Goal: Task Accomplishment & Management: Use online tool/utility

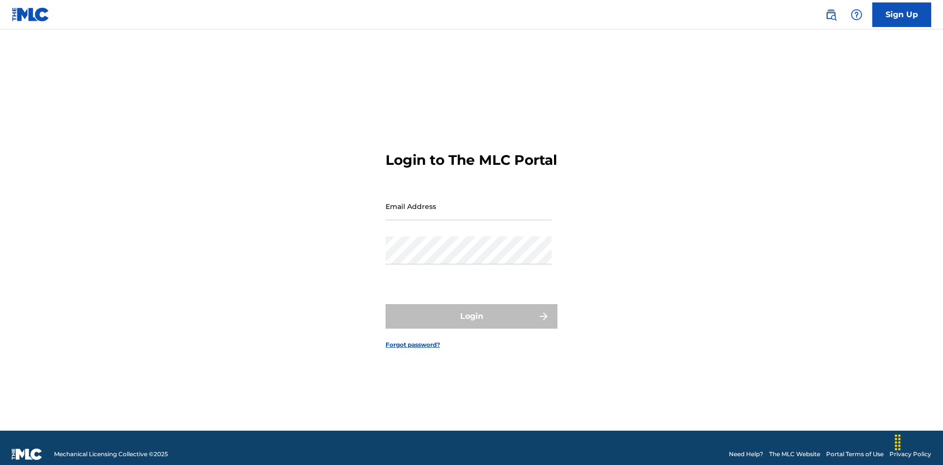
scroll to position [13, 0]
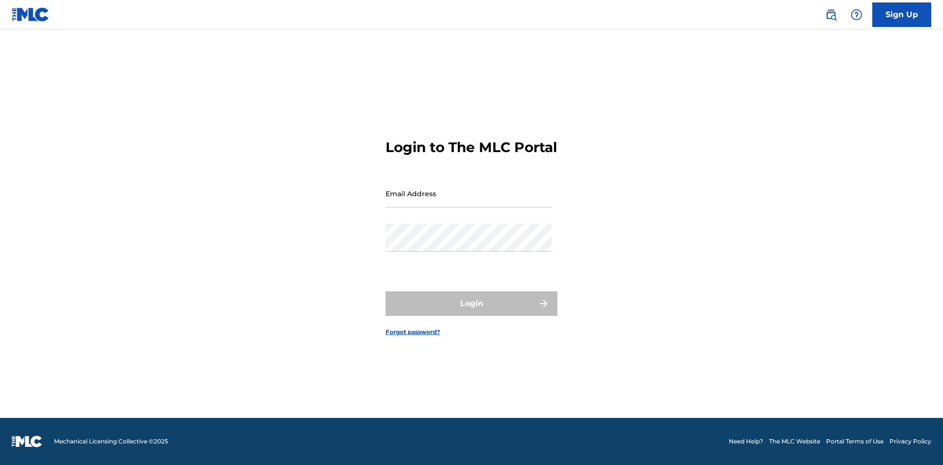
click at [468, 202] on input "Email Address" at bounding box center [468, 194] width 166 height 28
type input "[EMAIL_ADDRESS][DOMAIN_NAME]"
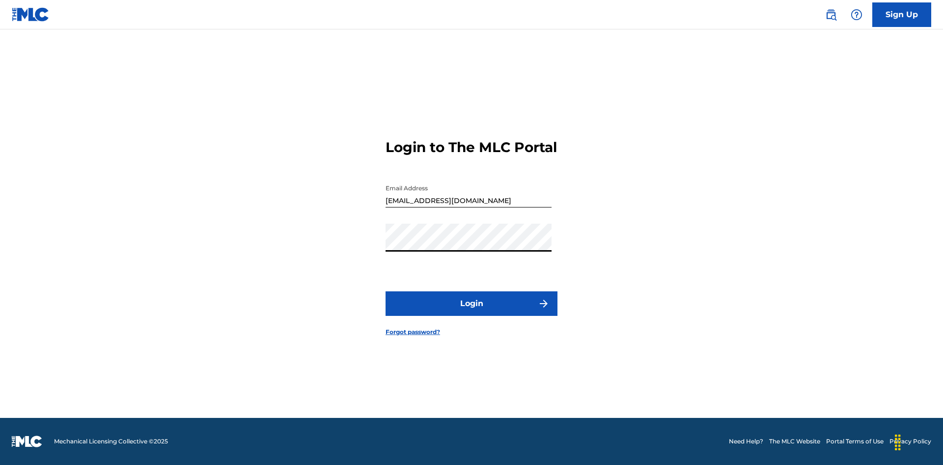
click at [471, 312] on button "Login" at bounding box center [471, 304] width 172 height 25
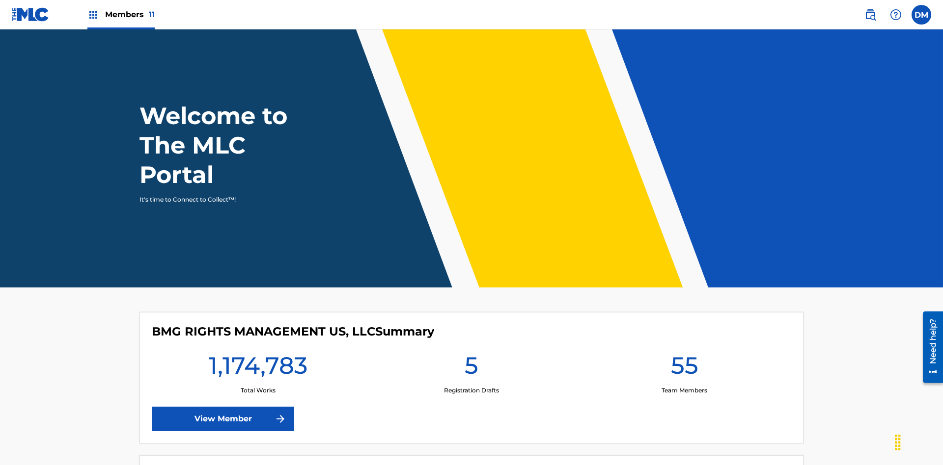
click at [121, 14] on span "Members 11" at bounding box center [130, 14] width 50 height 11
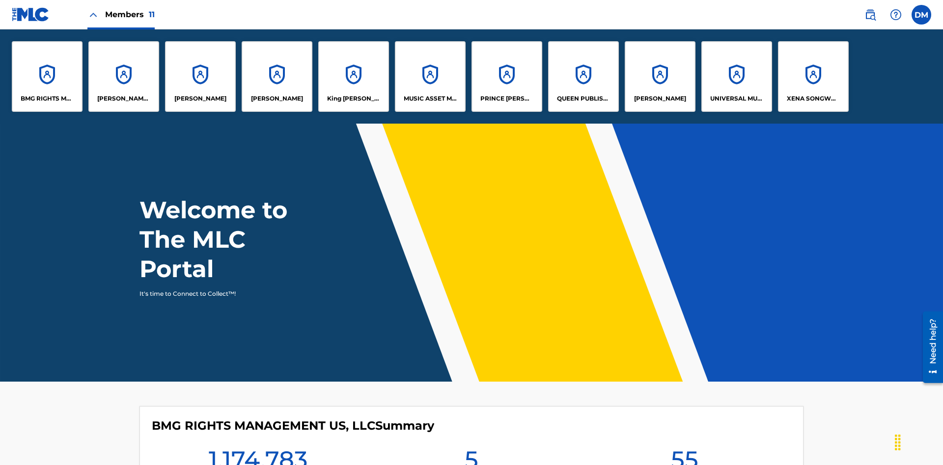
click at [353, 99] on p "King [PERSON_NAME]" at bounding box center [354, 98] width 54 height 9
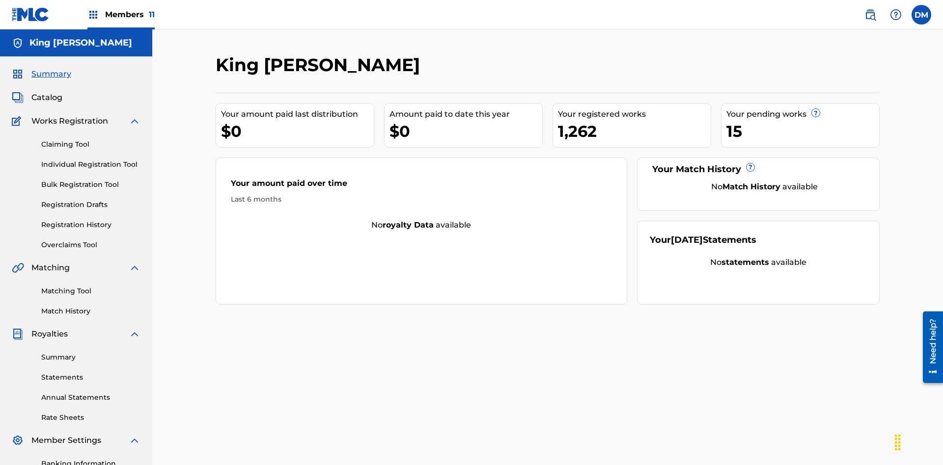
click at [91, 160] on link "Individual Registration Tool" at bounding box center [90, 165] width 99 height 10
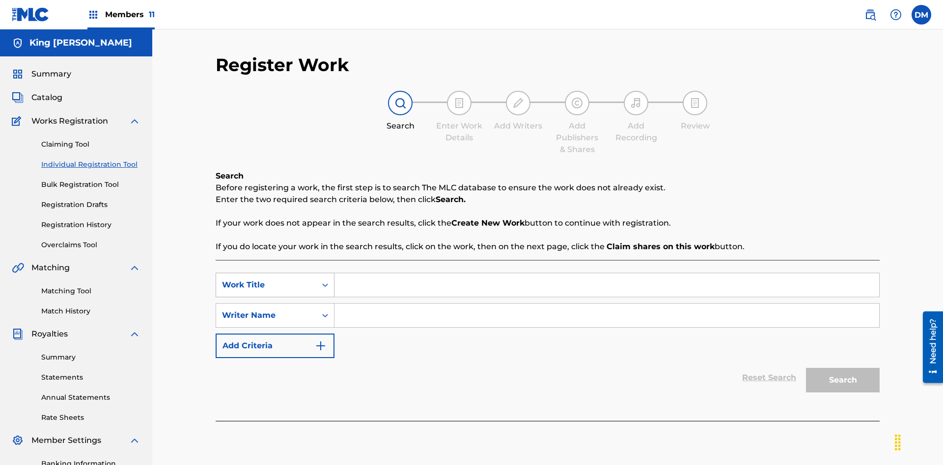
click at [266, 279] on div "Work Title" at bounding box center [266, 285] width 88 height 12
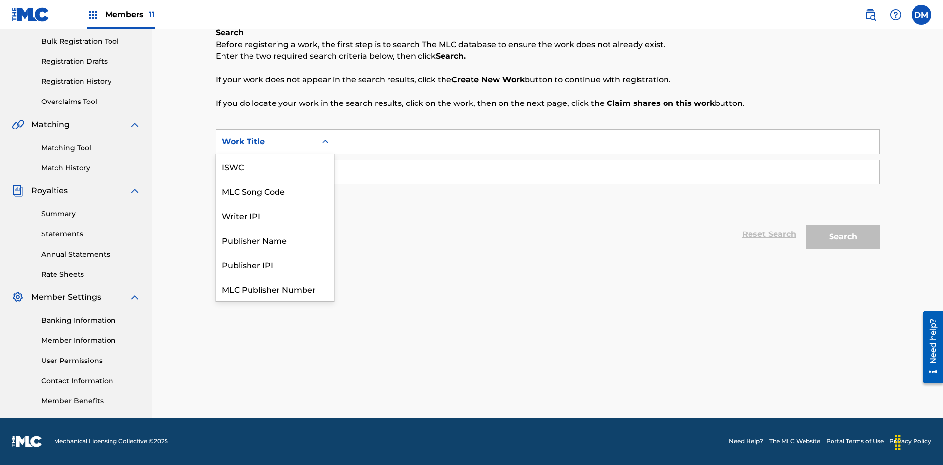
scroll to position [25, 0]
click at [275, 154] on div "ISWC" at bounding box center [275, 142] width 118 height 25
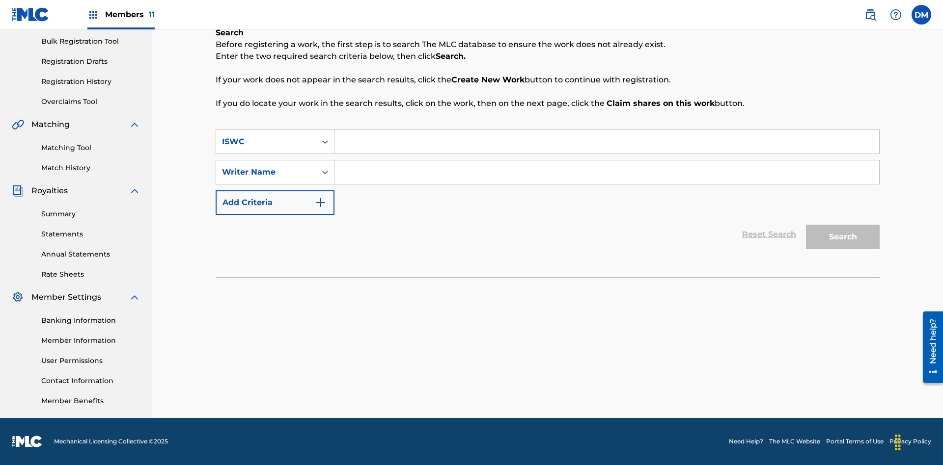
scroll to position [0, 0]
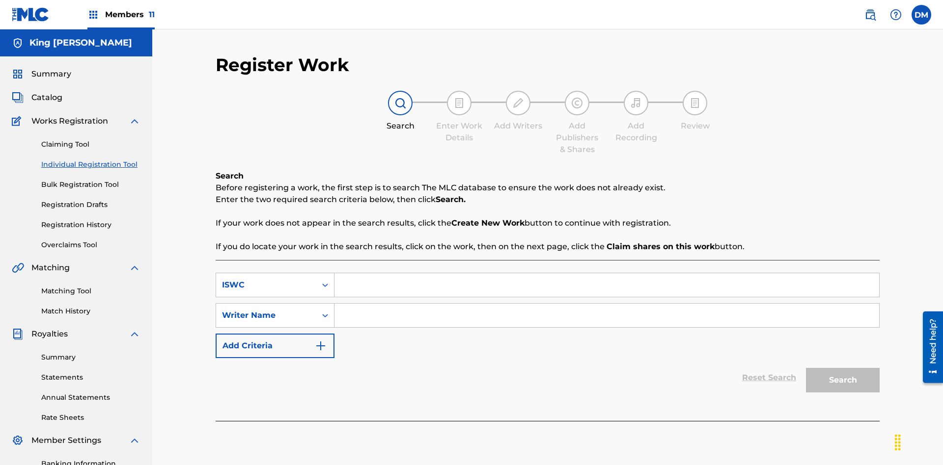
click at [606, 273] on input "Search Form" at bounding box center [606, 285] width 544 height 24
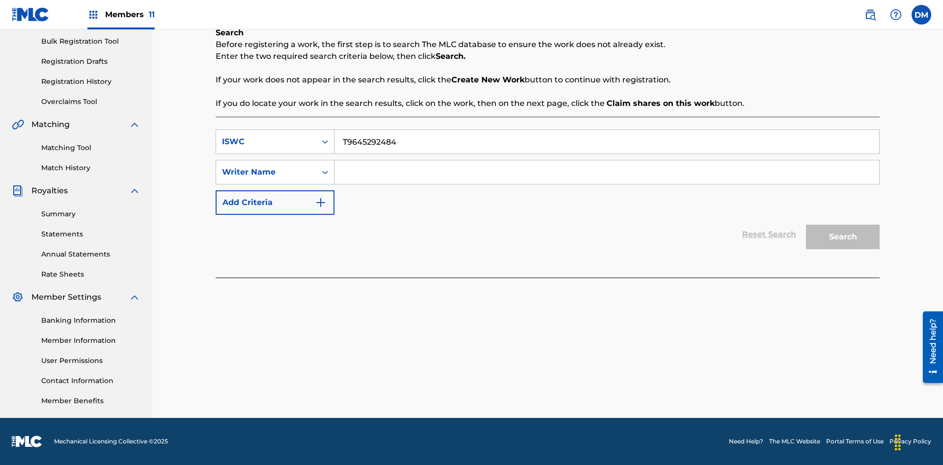
type input "T9645292484"
click at [606, 172] on input "Search Form" at bounding box center [606, 173] width 544 height 24
type input "[PERSON_NAME] [PERSON_NAME]"
click at [842, 237] on button "Search" at bounding box center [843, 237] width 74 height 25
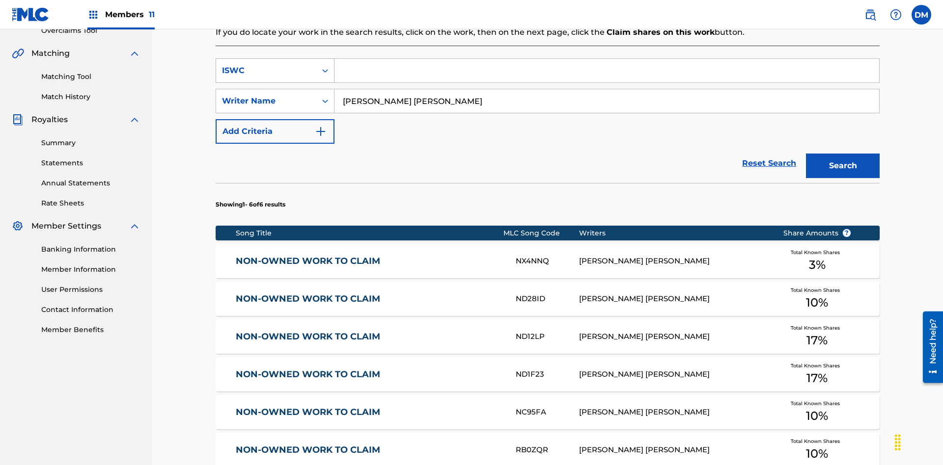
click at [266, 65] on div "ISWC" at bounding box center [266, 71] width 88 height 12
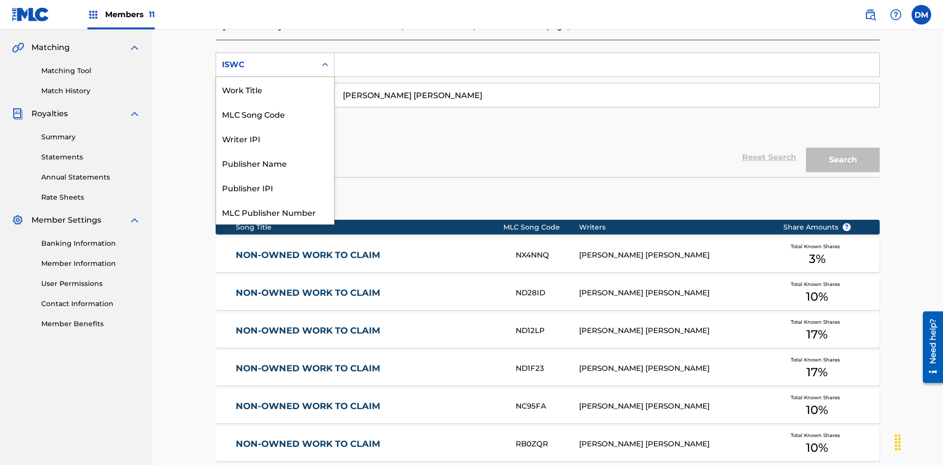
scroll to position [25, 0]
click at [275, 77] on div "Work Title" at bounding box center [275, 65] width 118 height 25
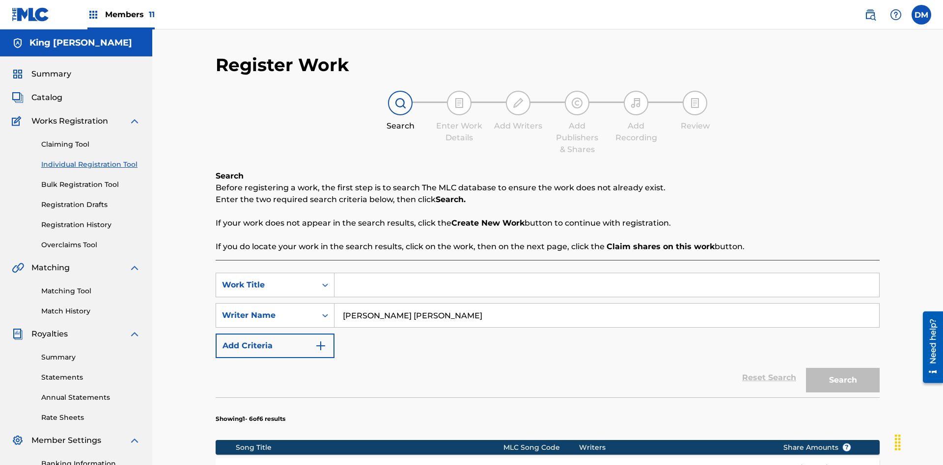
click at [606, 273] on input "Search Form" at bounding box center [606, 285] width 544 height 24
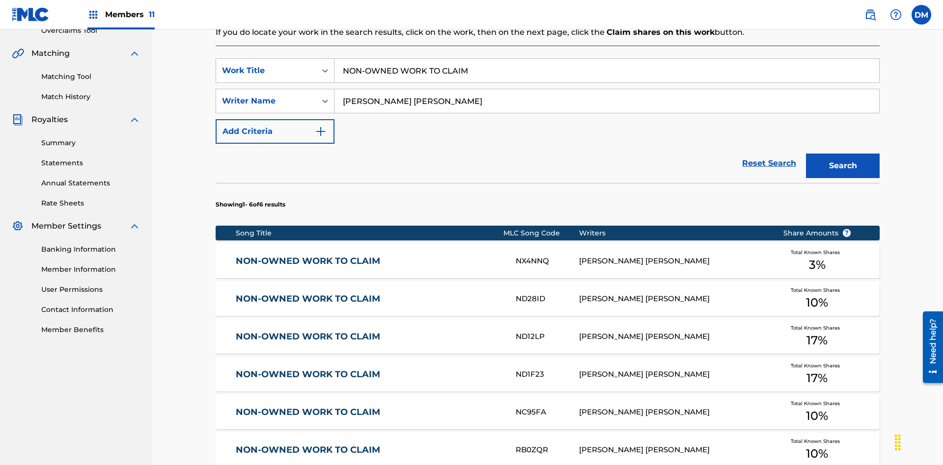
type input "NON-OWNED WORK TO CLAIM"
click at [842, 154] on button "Search" at bounding box center [843, 166] width 74 height 25
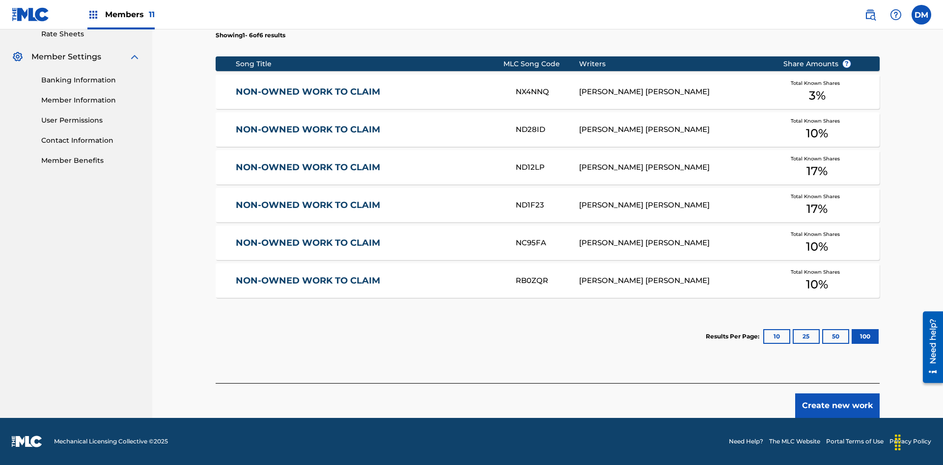
click at [851, 337] on button "100" at bounding box center [864, 336] width 27 height 15
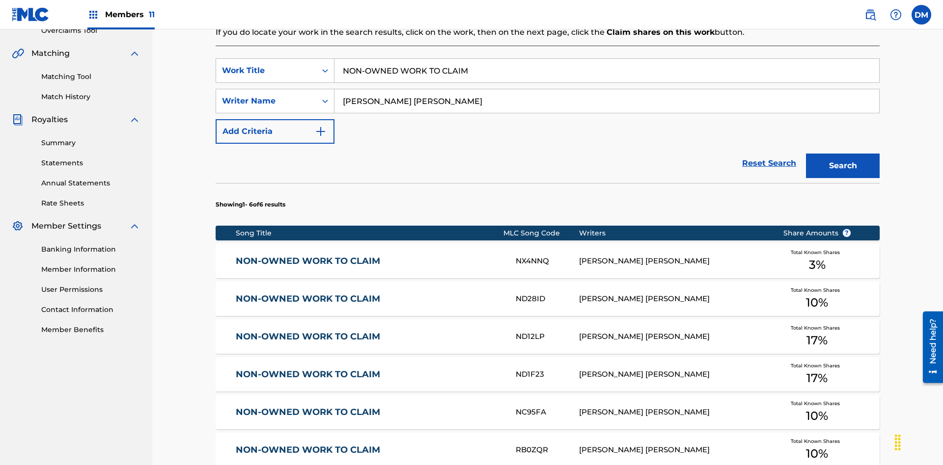
click at [606, 71] on input "NON-OWNED WORK TO CLAIM" at bounding box center [606, 71] width 544 height 24
click at [266, 65] on div "Work Title" at bounding box center [266, 71] width 88 height 12
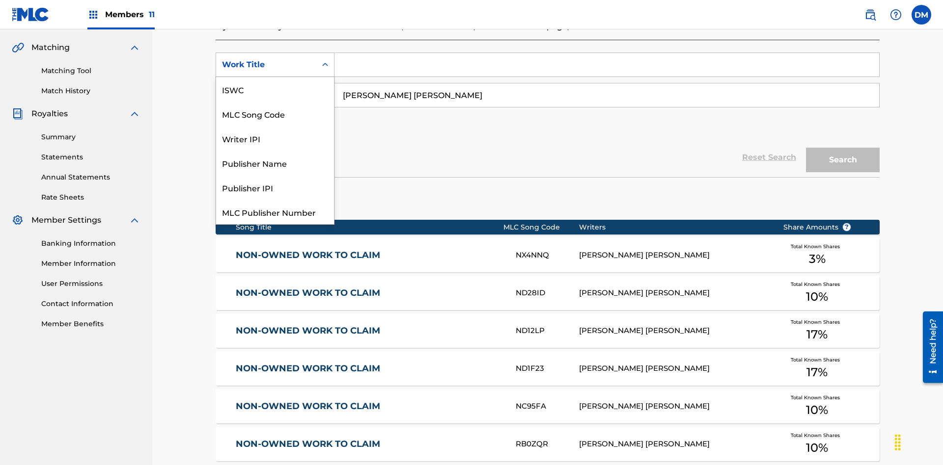
scroll to position [25, 0]
click at [275, 89] on div "MLC Song Code" at bounding box center [275, 89] width 118 height 25
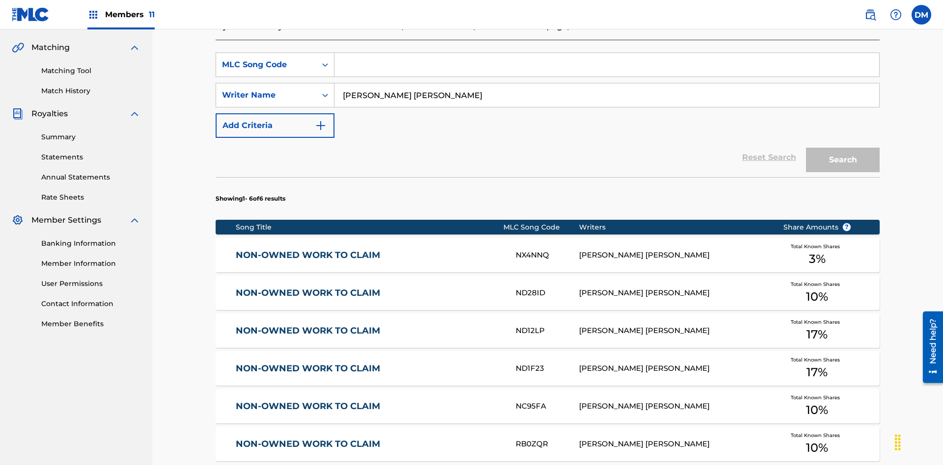
click at [606, 71] on input "Search Form" at bounding box center [606, 65] width 544 height 24
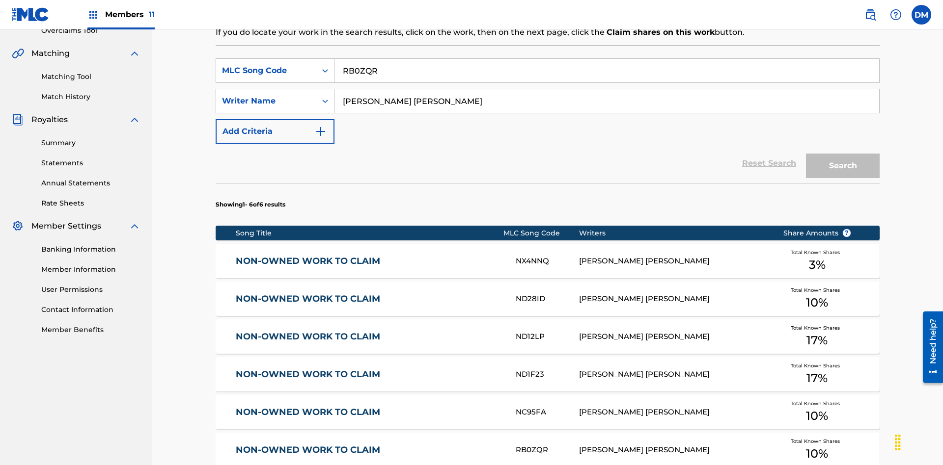
type input "RB0ZQR"
click at [842, 154] on button "Search" at bounding box center [843, 166] width 74 height 25
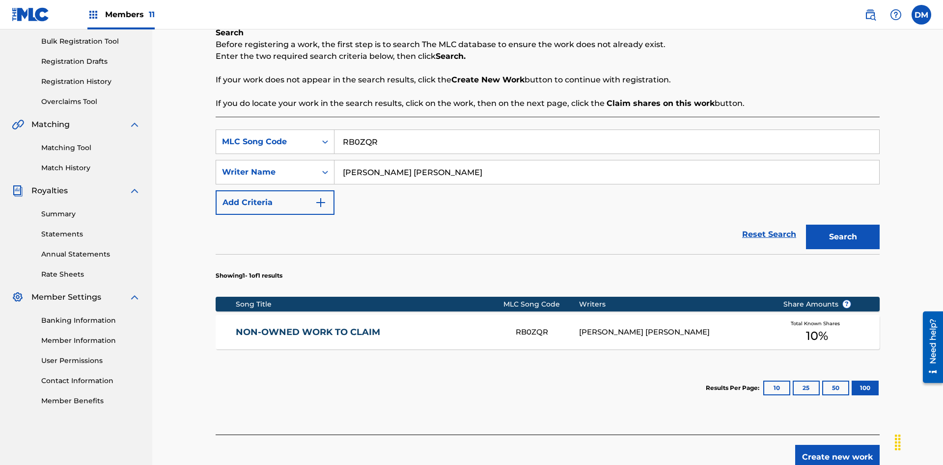
scroll to position [195, 0]
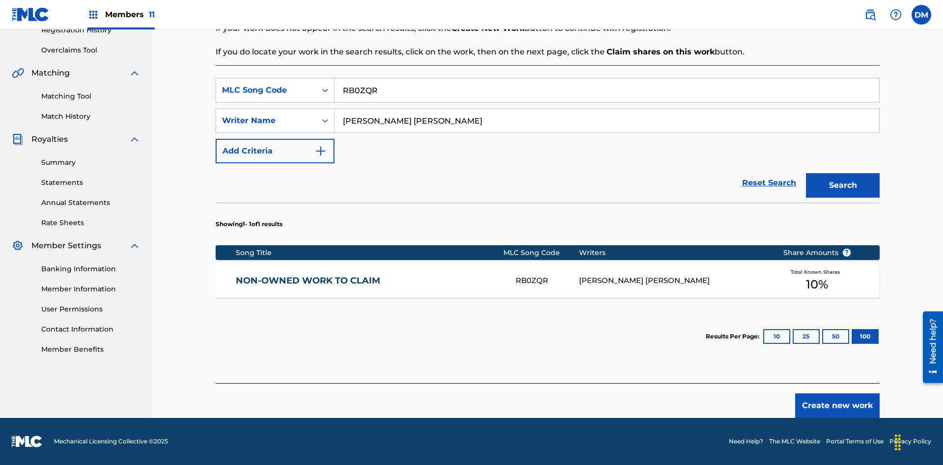
click at [851, 337] on button "100" at bounding box center [864, 336] width 27 height 15
click at [606, 90] on input "RB0ZQR" at bounding box center [606, 91] width 544 height 24
click at [266, 90] on div "MLC Song Code" at bounding box center [266, 90] width 88 height 12
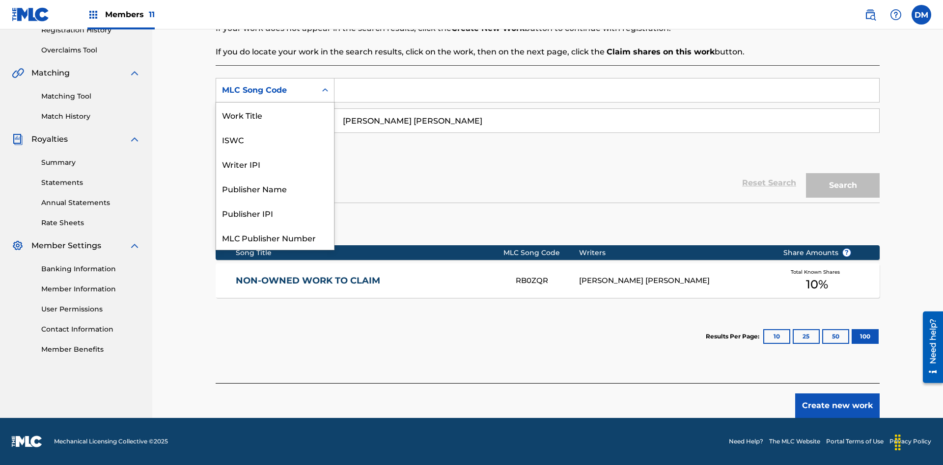
scroll to position [25, 0]
click at [275, 139] on div "Writer IPI" at bounding box center [275, 139] width 118 height 25
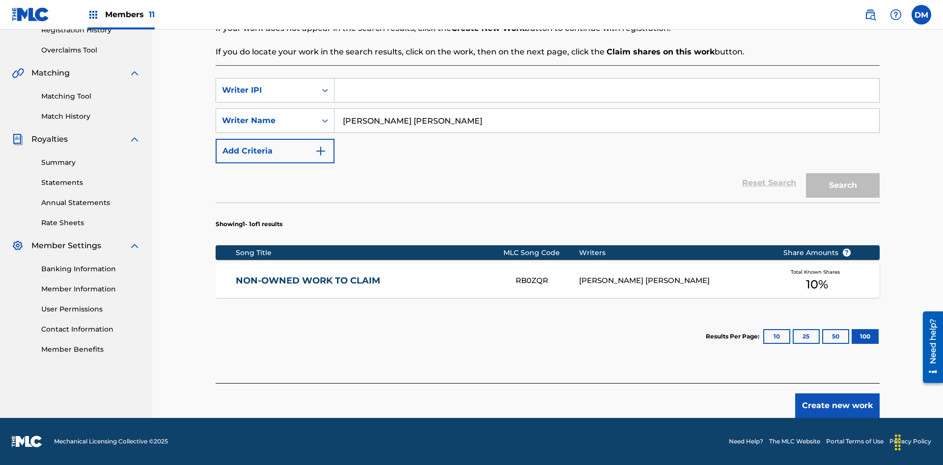
click at [606, 90] on input "Search Form" at bounding box center [606, 91] width 544 height 24
type input "00369275519"
click at [842, 186] on button "Search" at bounding box center [843, 185] width 74 height 25
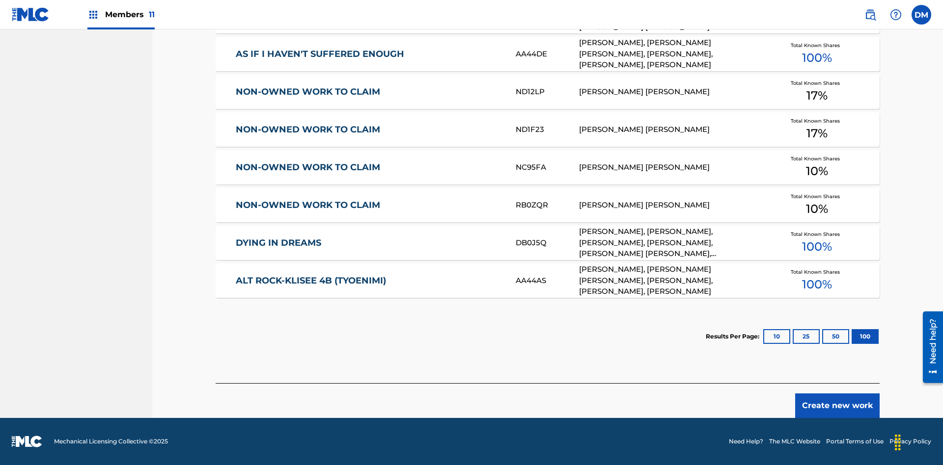
click at [851, 337] on button "100" at bounding box center [864, 336] width 27 height 15
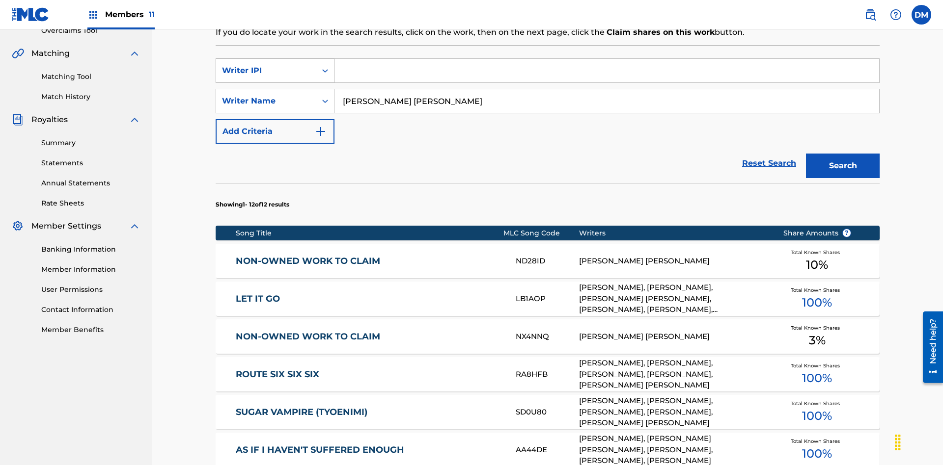
click at [266, 65] on div "Writer IPI" at bounding box center [266, 71] width 88 height 12
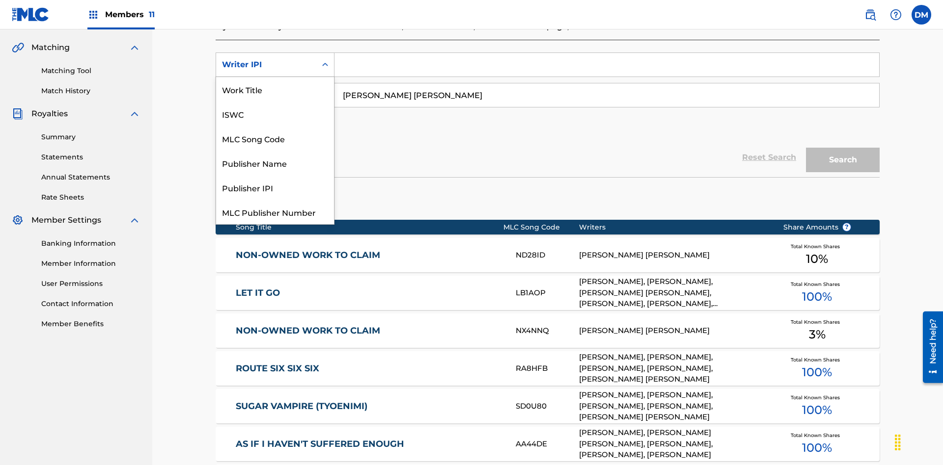
scroll to position [25, 0]
click at [275, 138] on div "Publisher Name" at bounding box center [275, 138] width 118 height 25
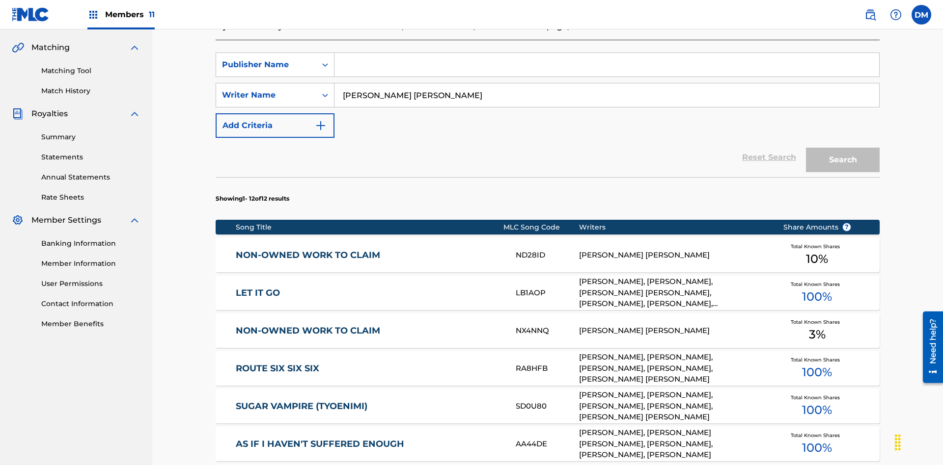
click at [606, 71] on input "Search Form" at bounding box center [606, 65] width 544 height 24
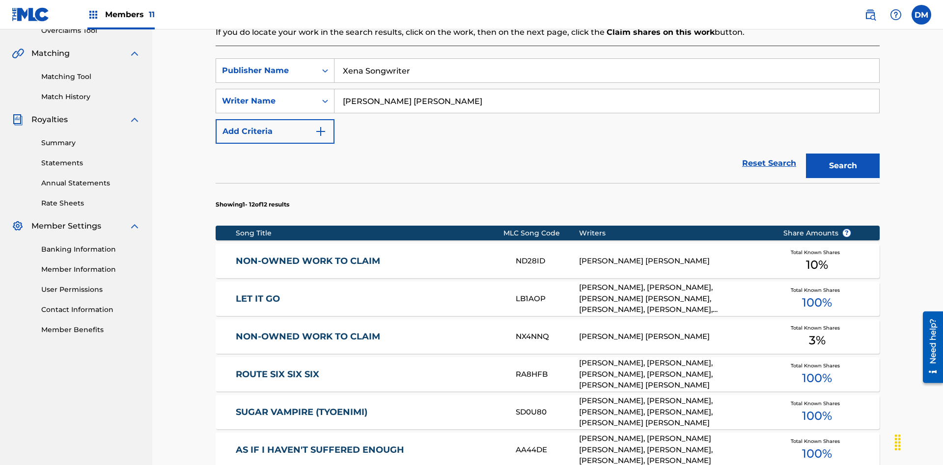
type input "Xena Songwriter"
click at [842, 154] on button "Search" at bounding box center [843, 166] width 74 height 25
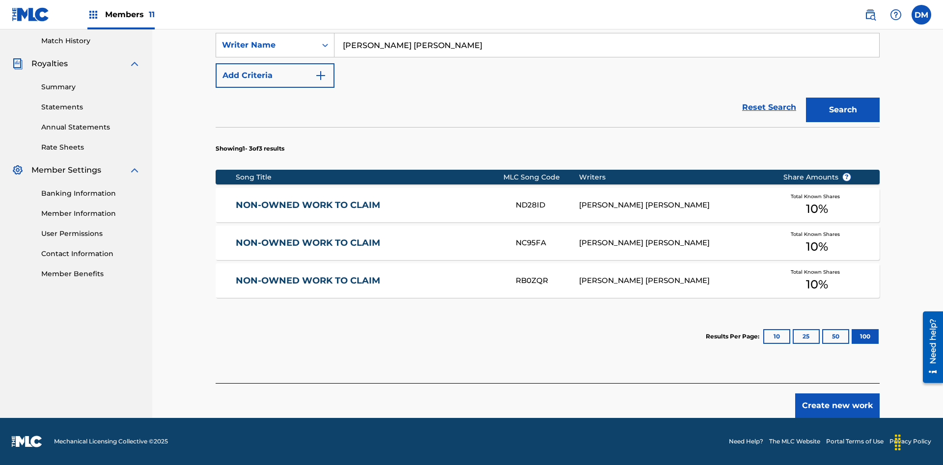
click at [851, 337] on button "100" at bounding box center [864, 336] width 27 height 15
click at [606, 27] on input "Xena Songwriter" at bounding box center [606, 15] width 544 height 24
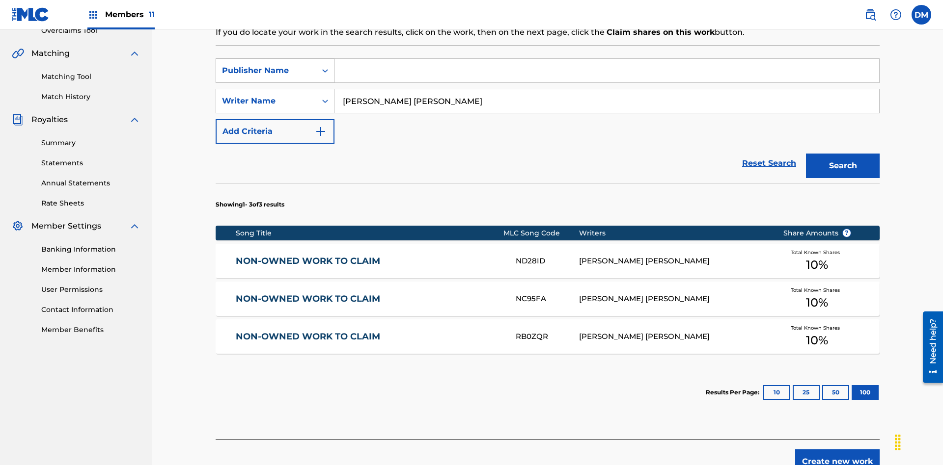
click at [266, 65] on div "Publisher Name" at bounding box center [266, 71] width 88 height 12
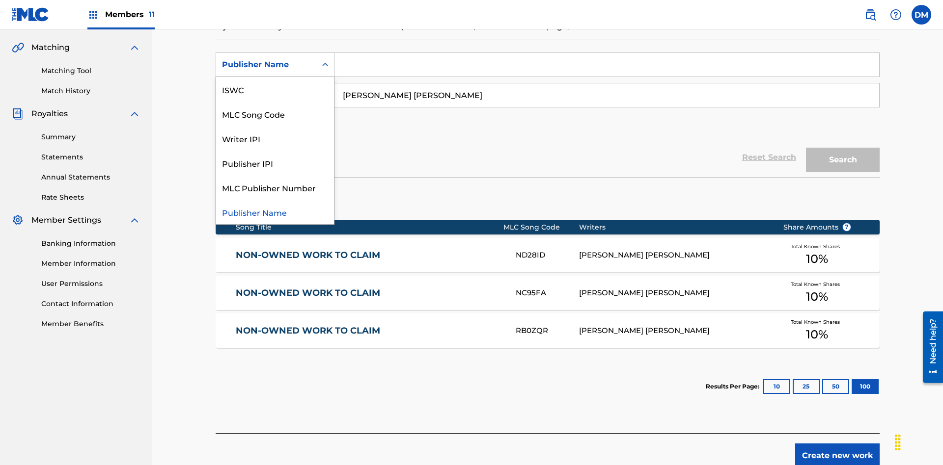
click at [275, 163] on div "Publisher IPI" at bounding box center [275, 163] width 118 height 25
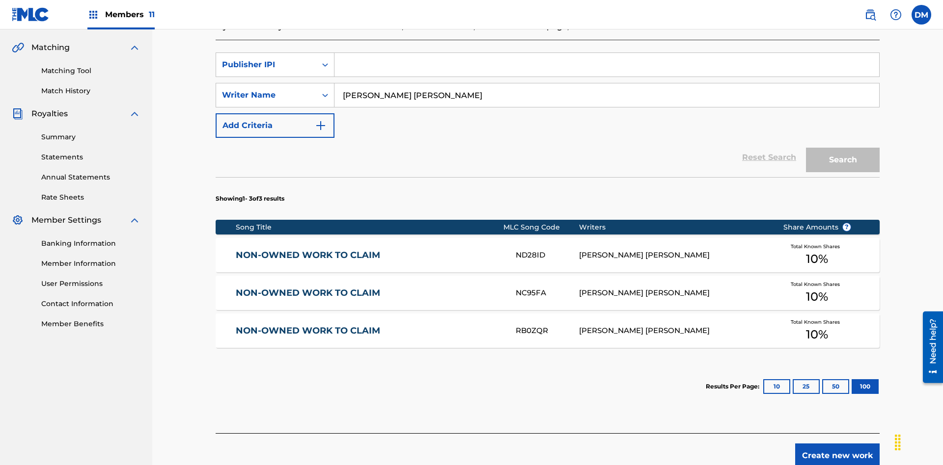
click at [606, 71] on input "Search Form" at bounding box center [606, 65] width 544 height 24
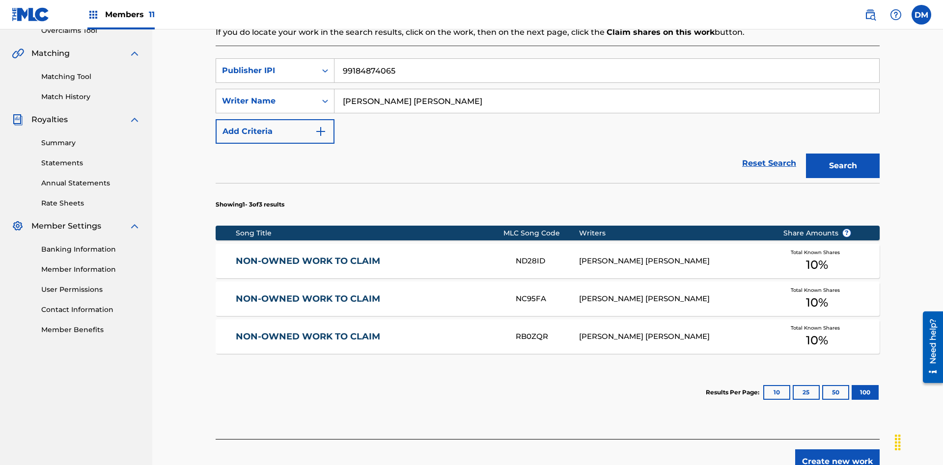
type input "99184874065"
click at [842, 154] on button "Search" at bounding box center [843, 166] width 74 height 25
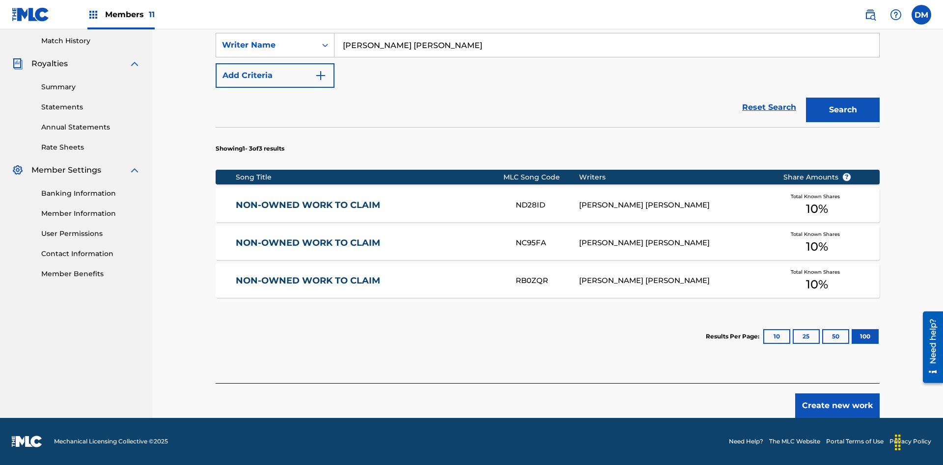
click at [851, 337] on button "100" at bounding box center [864, 336] width 27 height 15
click at [606, 57] on input "[PERSON_NAME] [PERSON_NAME]" at bounding box center [606, 45] width 544 height 24
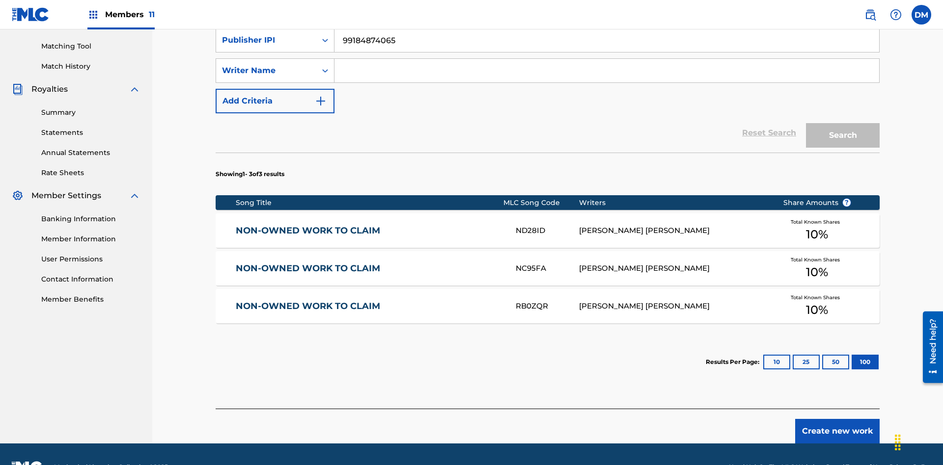
scroll to position [251, 0]
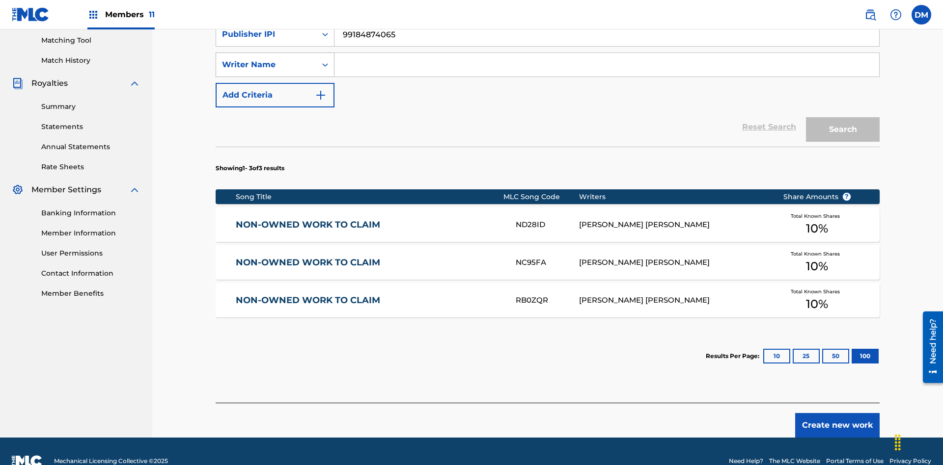
click at [266, 65] on div "Writer Name" at bounding box center [266, 65] width 88 height 12
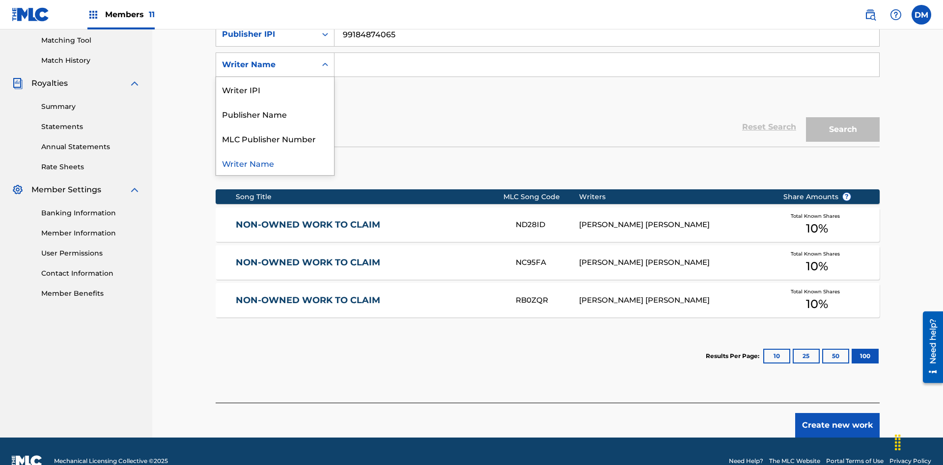
click at [275, 138] on div "MLC Publisher Number" at bounding box center [275, 138] width 118 height 25
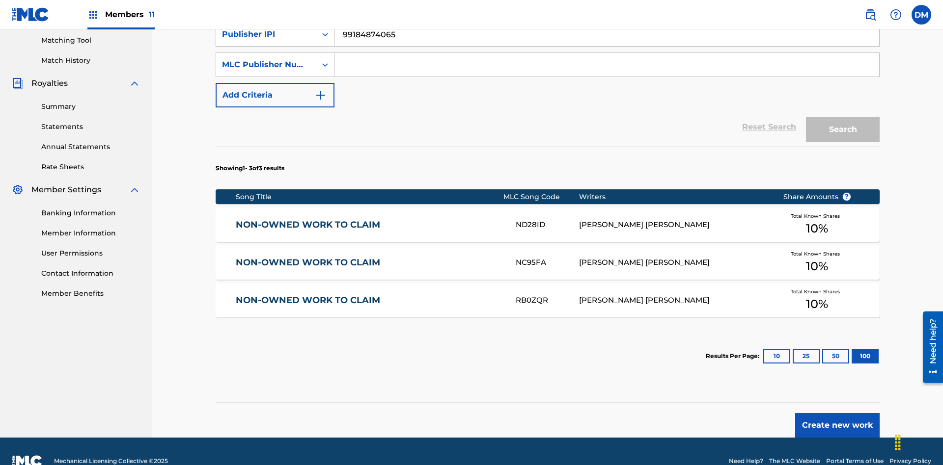
click at [606, 71] on input "Search Form" at bounding box center [606, 65] width 544 height 24
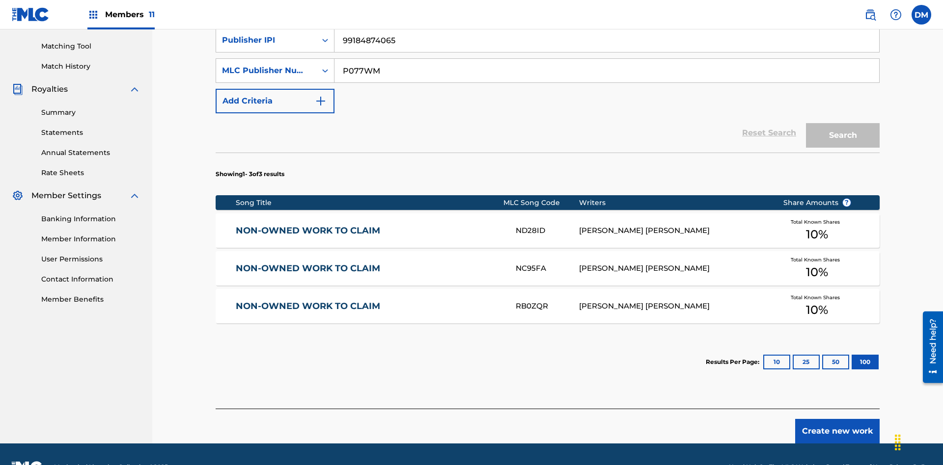
type input "P077WM"
click at [842, 123] on button "Search" at bounding box center [843, 135] width 74 height 25
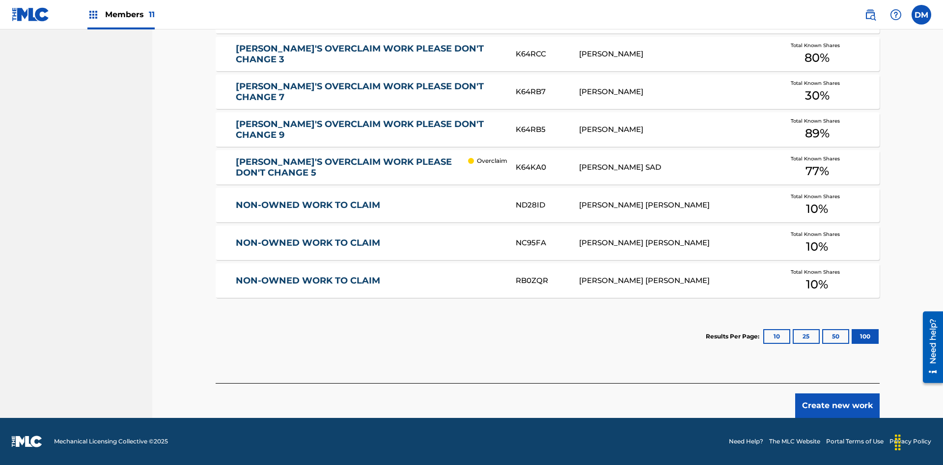
click at [851, 337] on button "100" at bounding box center [864, 336] width 27 height 15
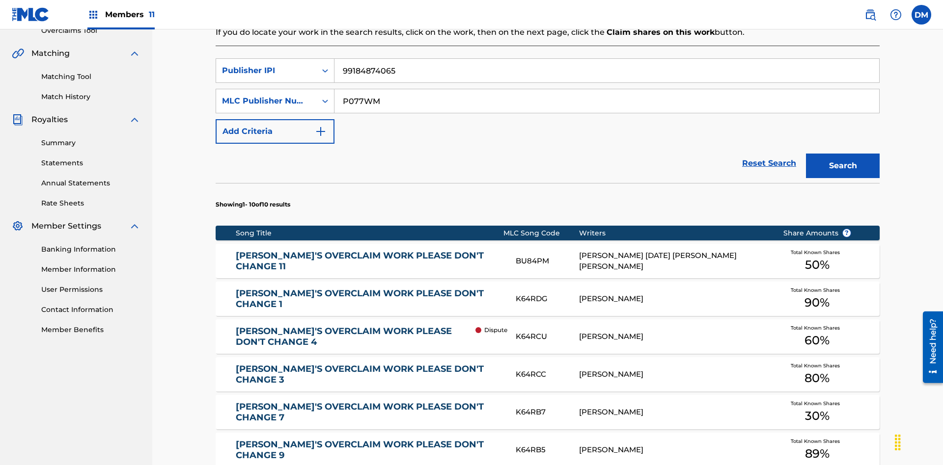
click at [606, 71] on input "99184874065" at bounding box center [606, 71] width 544 height 24
click at [606, 89] on input "P077WM" at bounding box center [606, 101] width 544 height 24
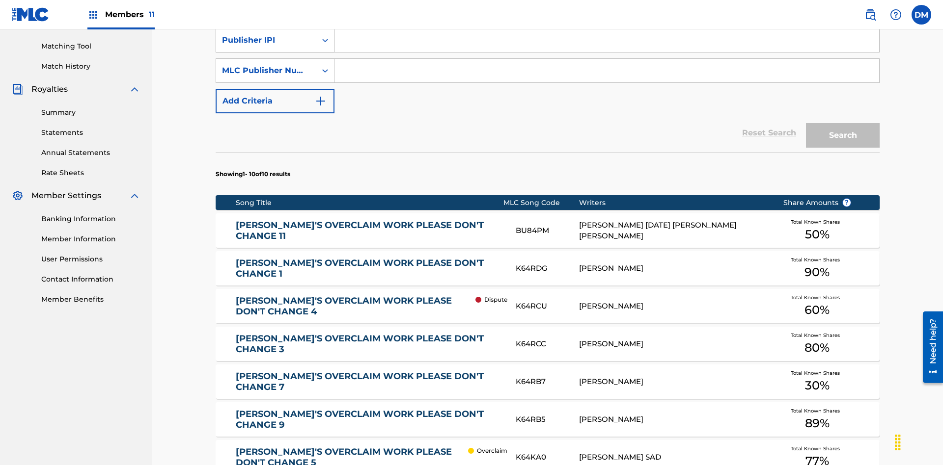
click at [266, 46] on div "Publisher IPI" at bounding box center [266, 40] width 88 height 12
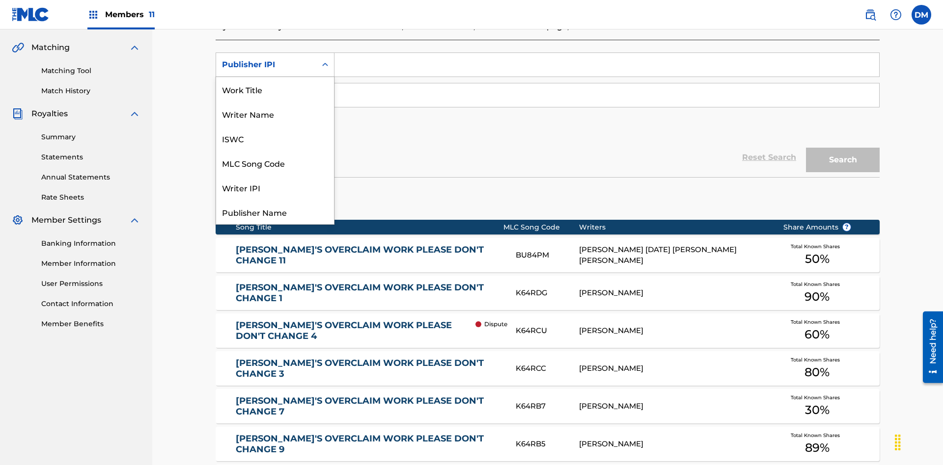
scroll to position [25, 0]
click at [275, 77] on div "Work Title" at bounding box center [275, 65] width 118 height 25
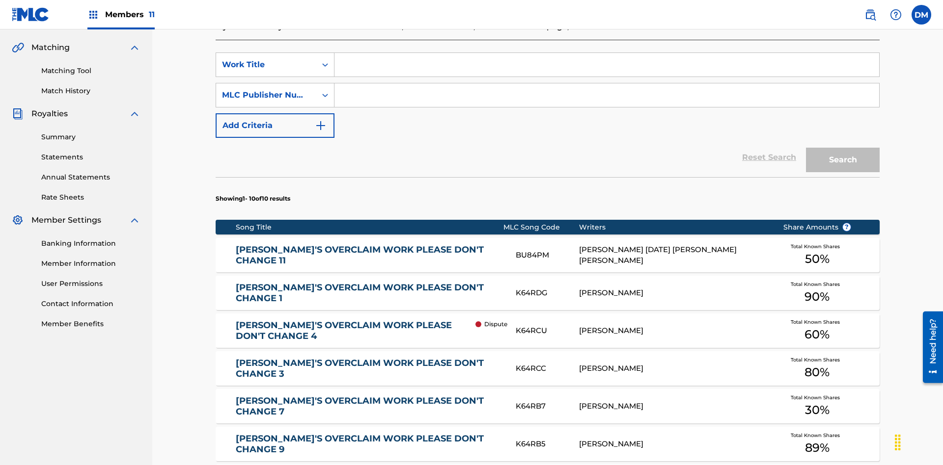
scroll to position [0, 0]
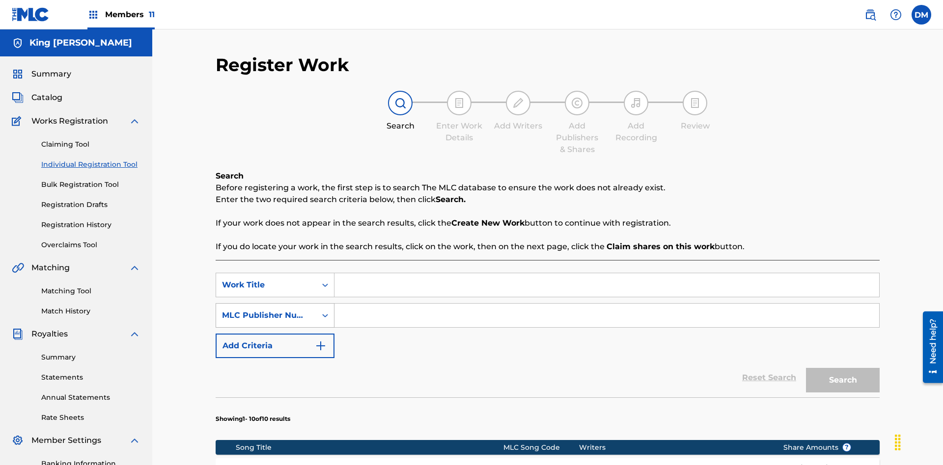
click at [266, 310] on div "MLC Publisher Number" at bounding box center [266, 316] width 88 height 12
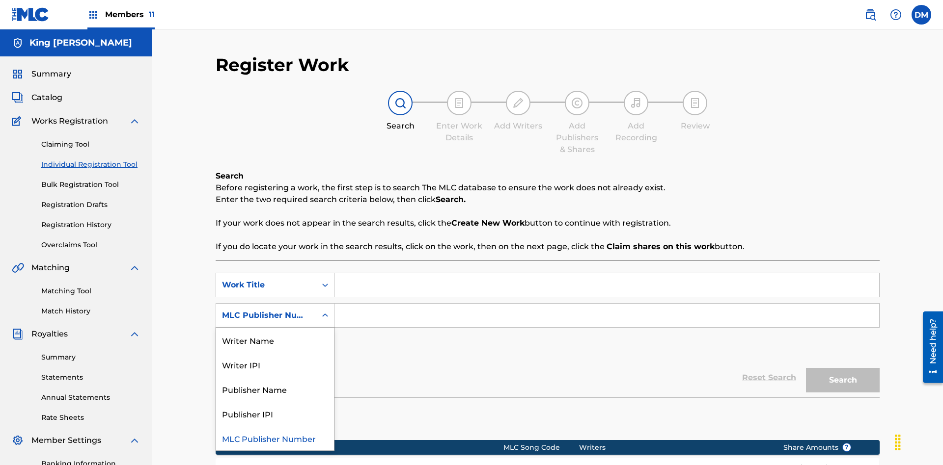
scroll to position [251, 0]
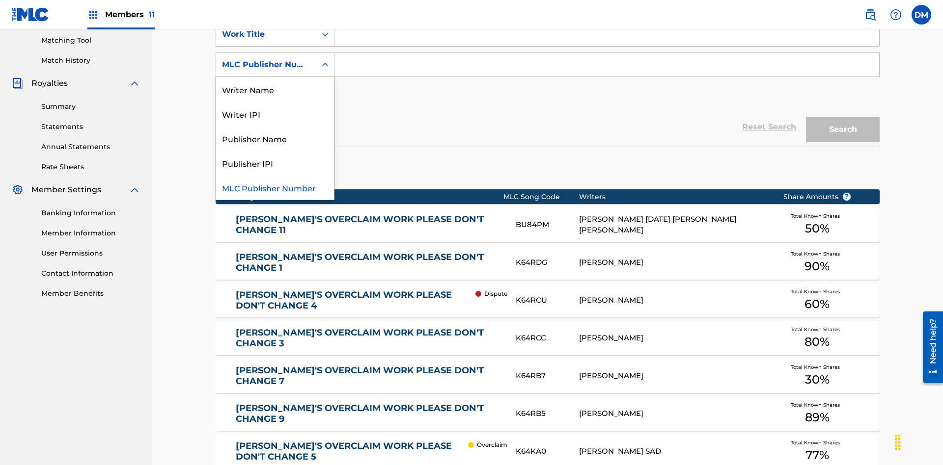
click at [275, 138] on div "Publisher Name" at bounding box center [275, 138] width 118 height 25
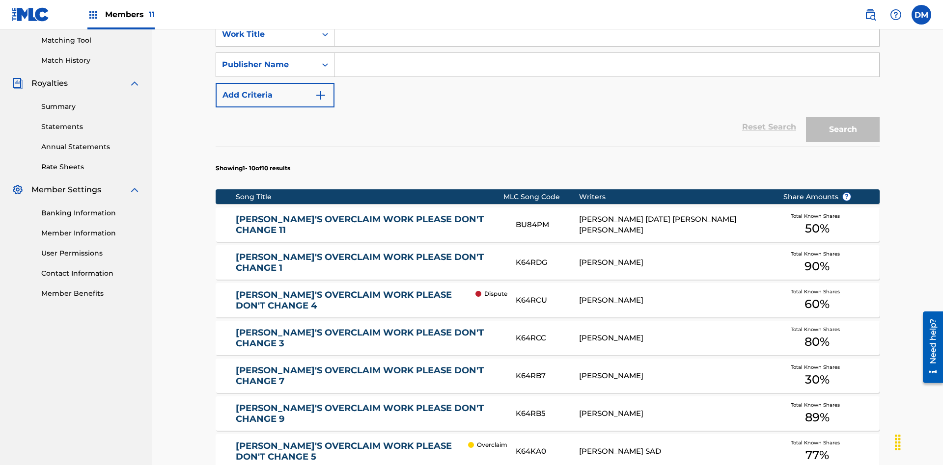
click at [275, 83] on button "Add Criteria" at bounding box center [274, 95] width 119 height 25
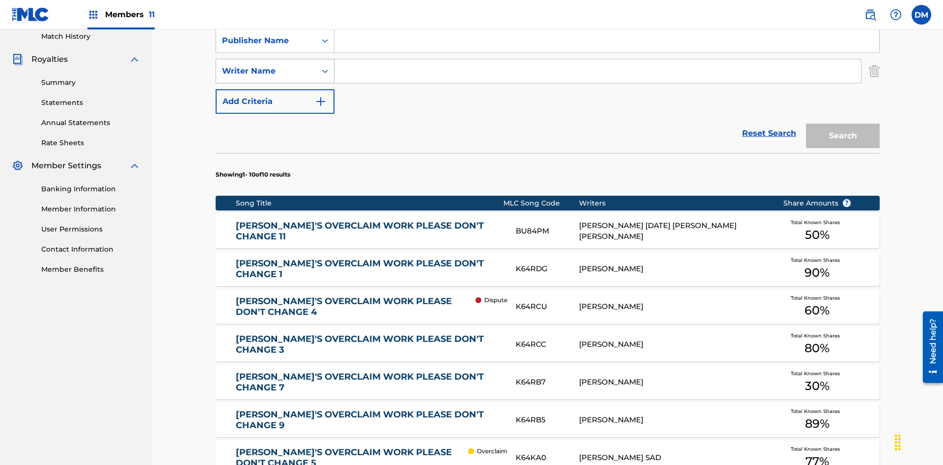
click at [266, 65] on div "Writer Name" at bounding box center [266, 71] width 88 height 12
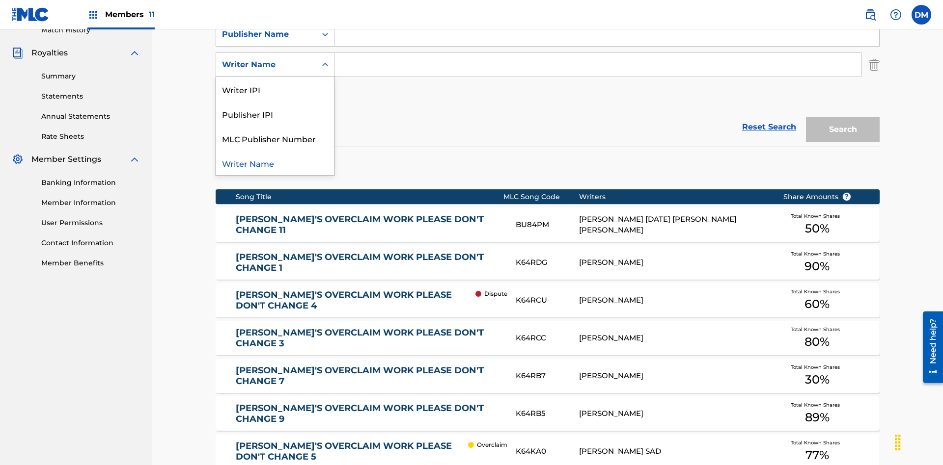
click at [275, 114] on div "Publisher IPI" at bounding box center [275, 114] width 118 height 25
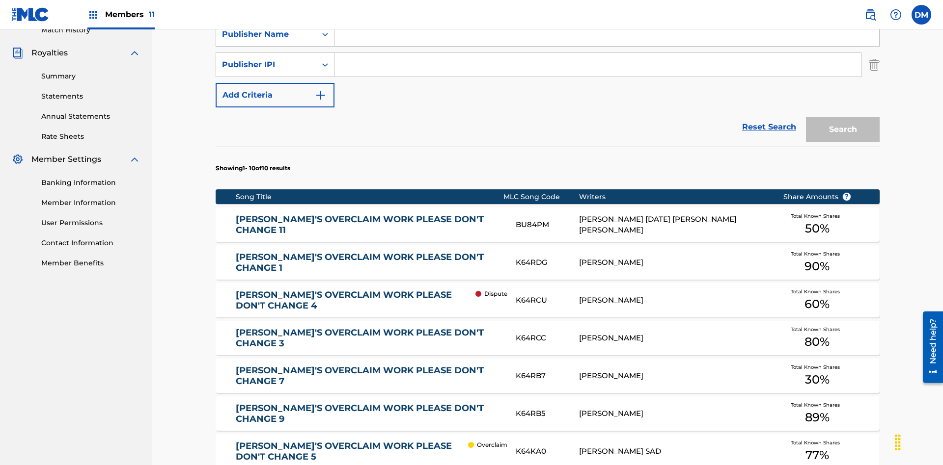
click at [275, 83] on button "Add Criteria" at bounding box center [274, 95] width 119 height 25
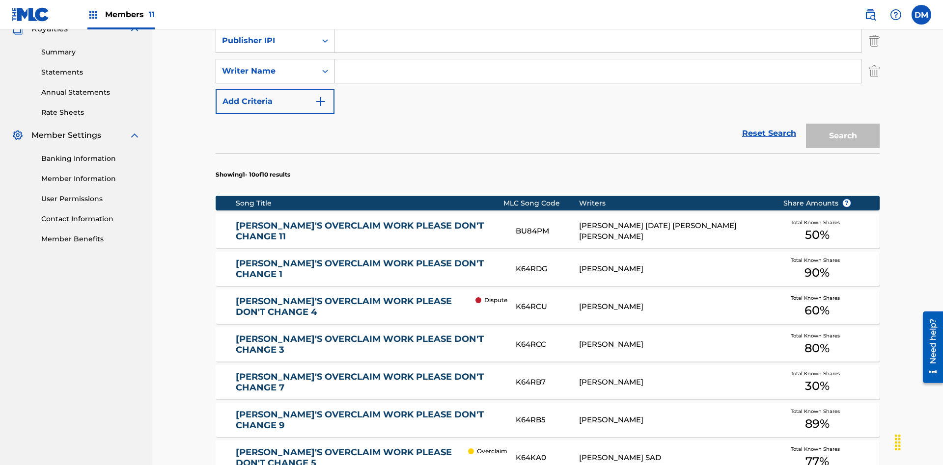
click at [266, 65] on div "Writer Name" at bounding box center [266, 71] width 88 height 12
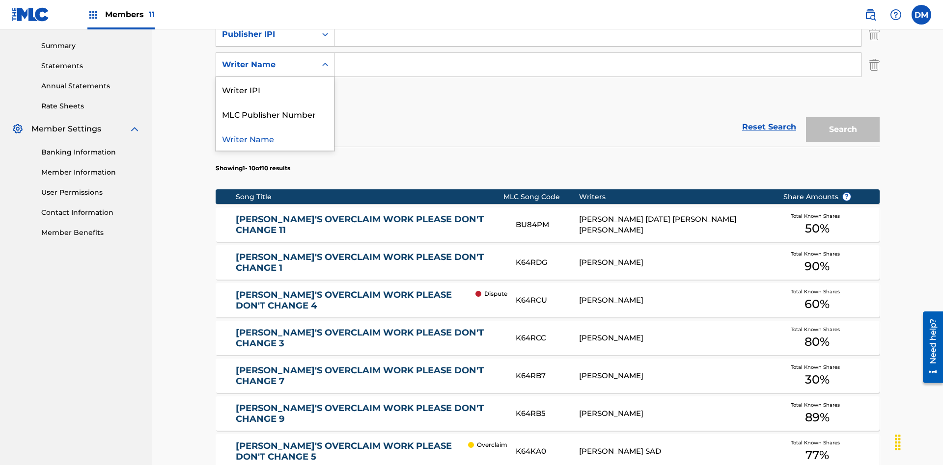
click at [275, 138] on div "Writer Name" at bounding box center [275, 138] width 118 height 25
click at [275, 83] on button "Add Criteria" at bounding box center [274, 95] width 119 height 25
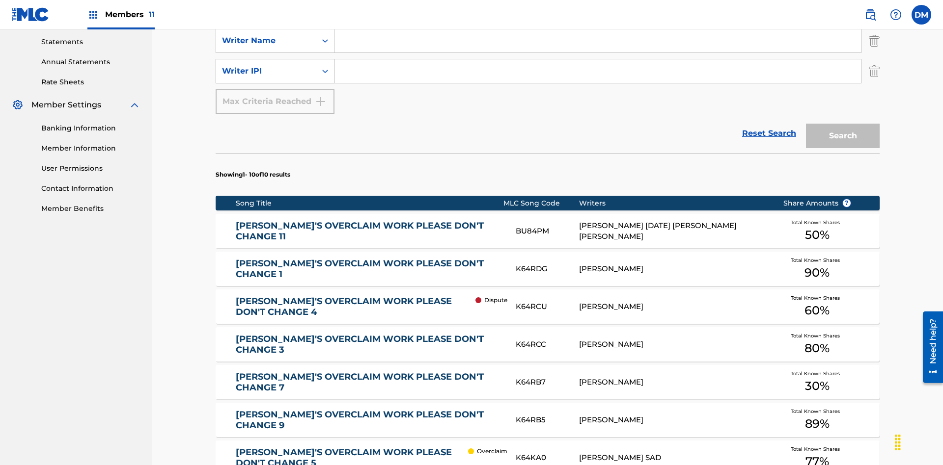
click at [266, 65] on div "Writer IPI" at bounding box center [266, 71] width 88 height 12
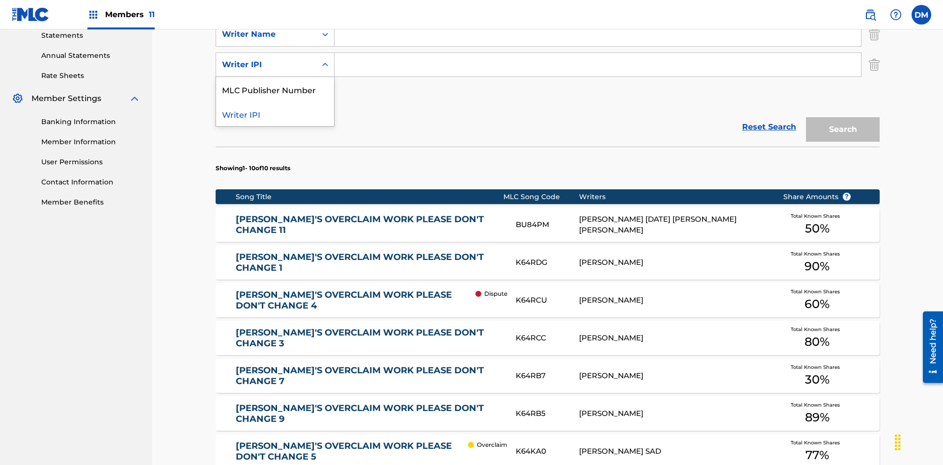
click at [275, 89] on div "MLC Publisher Number" at bounding box center [275, 89] width 118 height 25
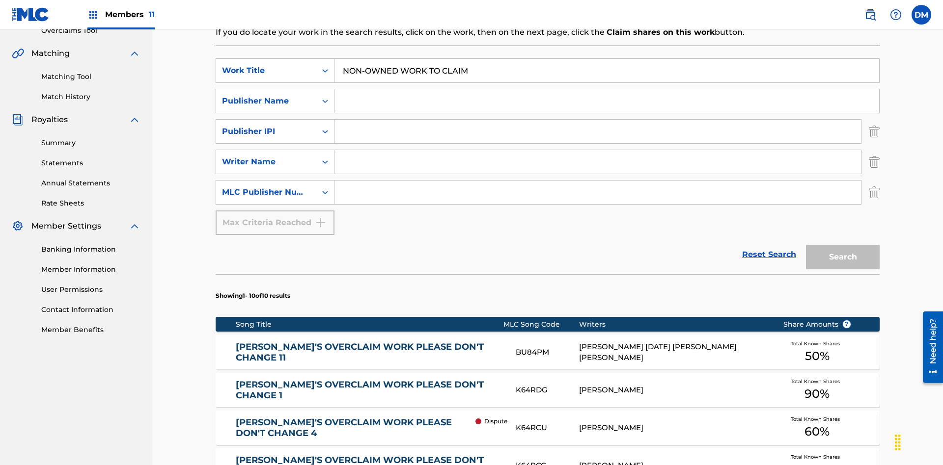
type input "NON-OWNED WORK TO CLAIM"
click at [606, 89] on input "Search Form" at bounding box center [606, 101] width 544 height 24
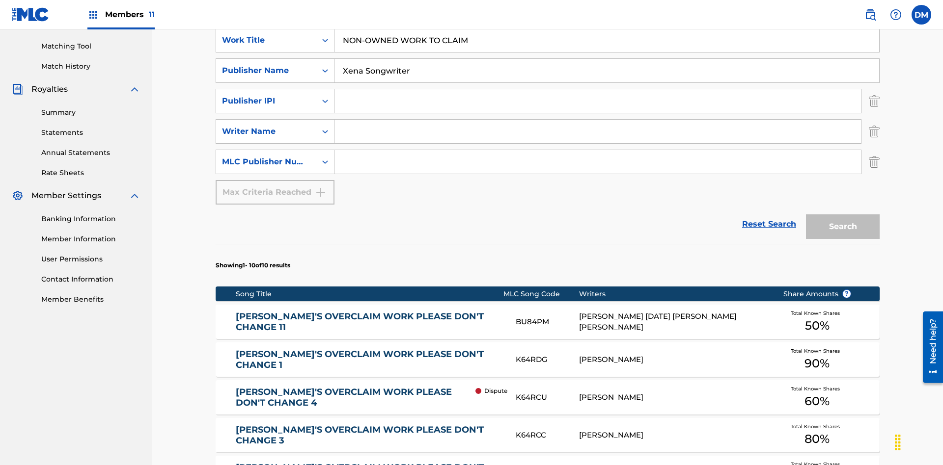
type input "Xena Songwriter"
click at [597, 89] on input "Search Form" at bounding box center [597, 101] width 526 height 24
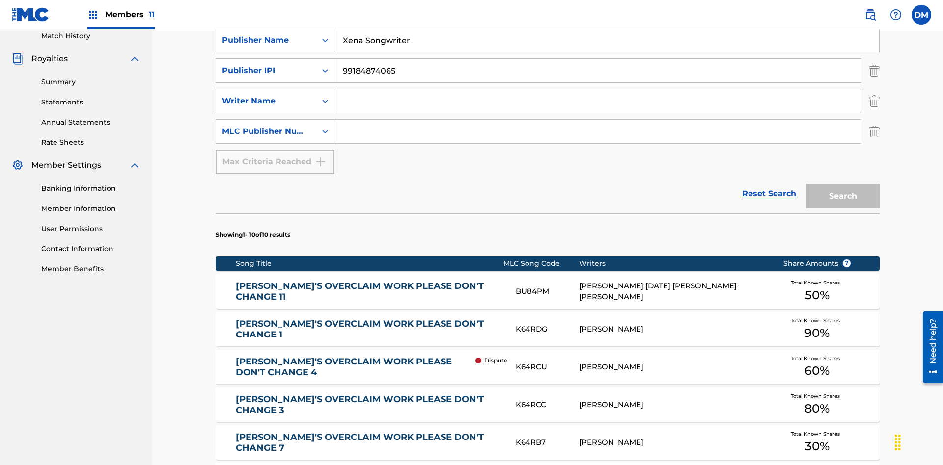
type input "99184874065"
click at [597, 89] on input "Search Form" at bounding box center [597, 101] width 526 height 24
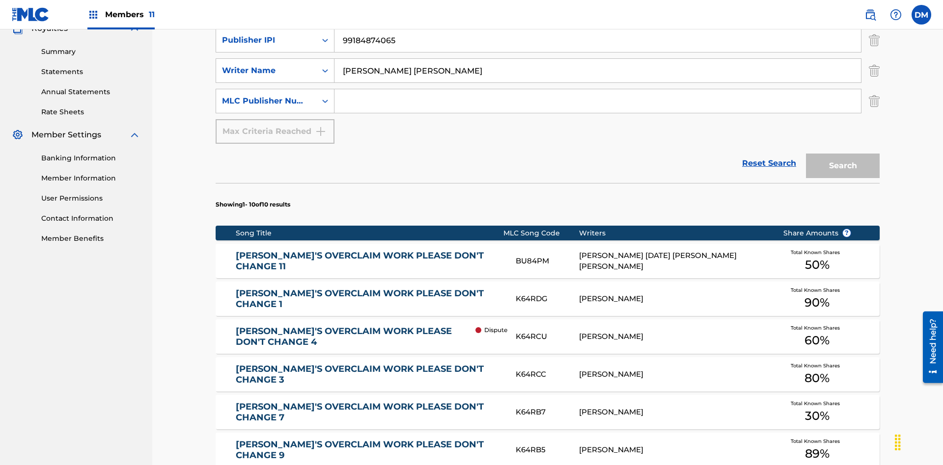
type input "[PERSON_NAME] [PERSON_NAME]"
click at [597, 89] on input "Search Form" at bounding box center [597, 101] width 526 height 24
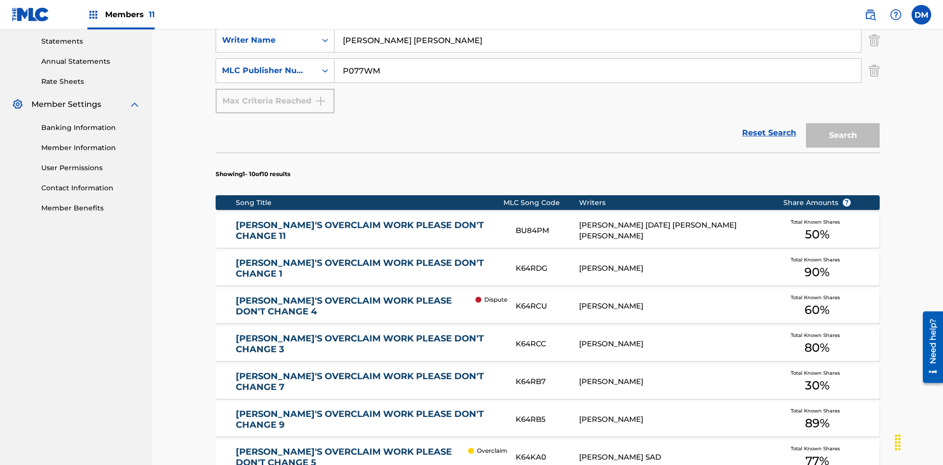
type input "P077WM"
click at [842, 123] on button "Search" at bounding box center [843, 135] width 74 height 25
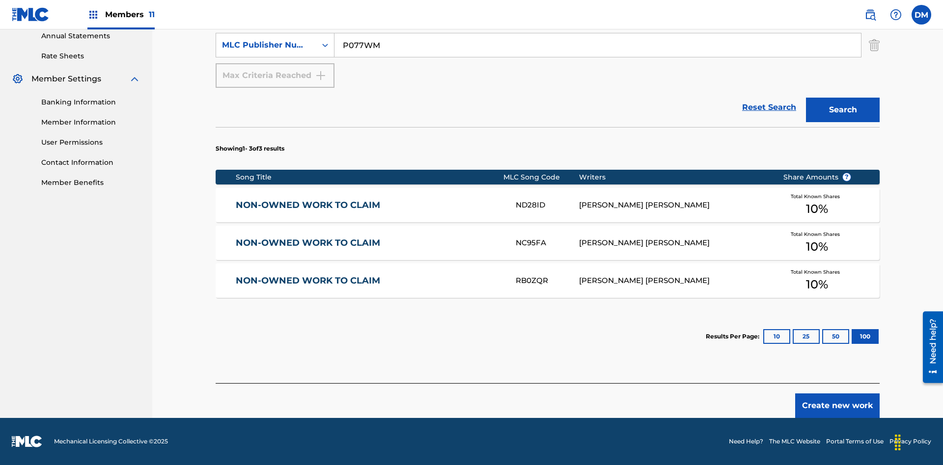
click at [851, 337] on button "100" at bounding box center [864, 336] width 27 height 15
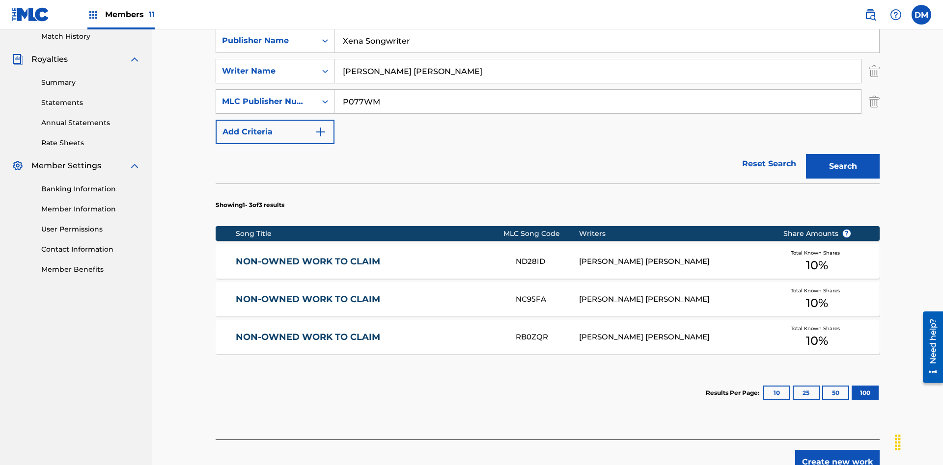
click at [874, 71] on img "Search Form" at bounding box center [873, 71] width 11 height 25
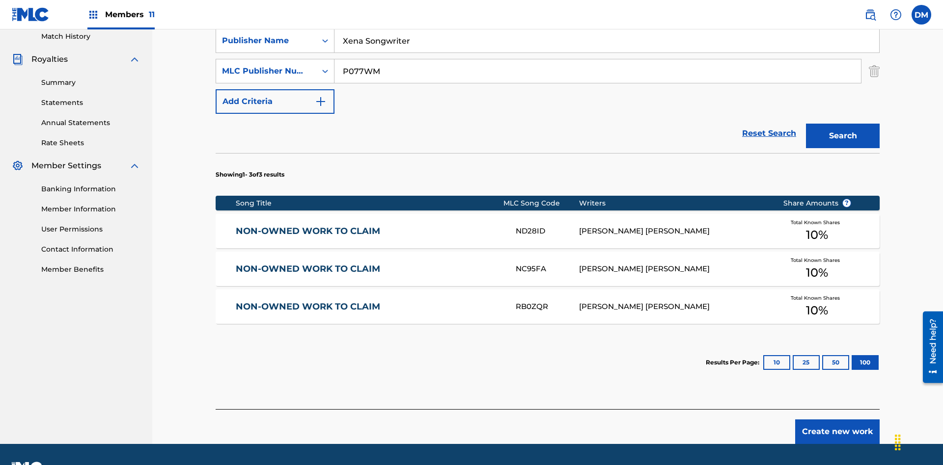
click at [606, 22] on input "NON-OWNED WORK TO CLAIM" at bounding box center [606, 11] width 544 height 24
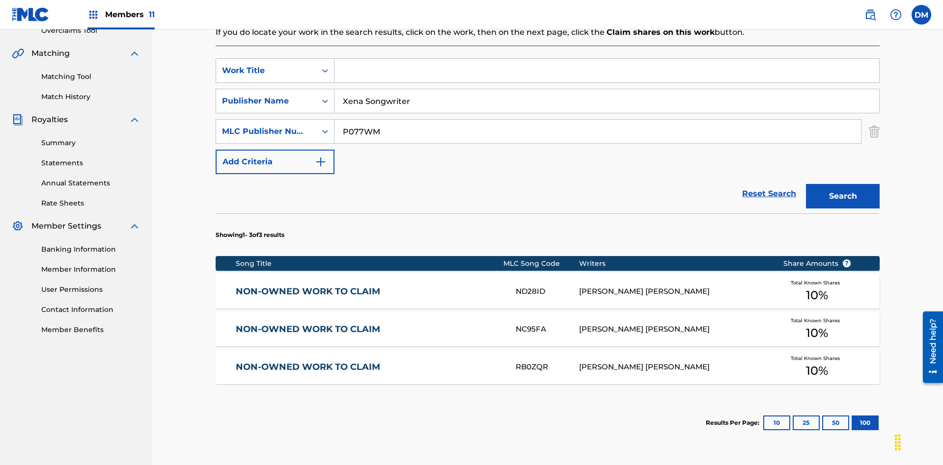
click at [606, 89] on input "Xena Songwriter" at bounding box center [606, 101] width 544 height 24
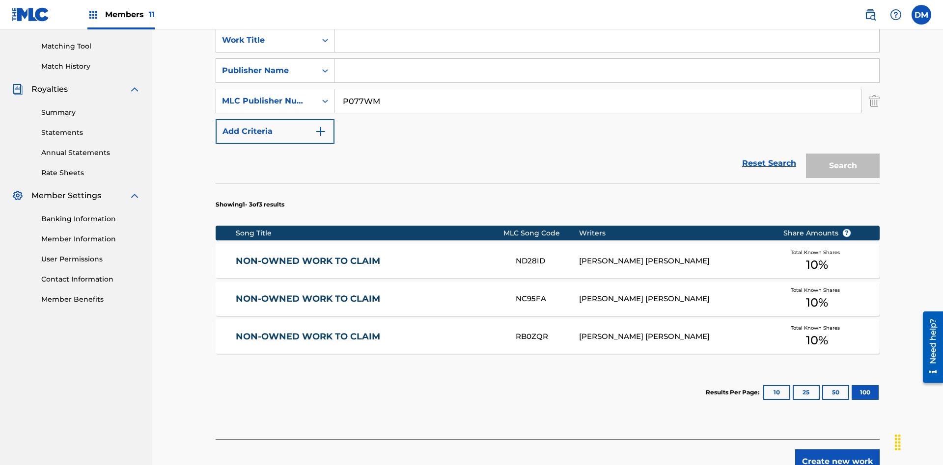
click at [597, 89] on input "P077WM" at bounding box center [597, 101] width 526 height 24
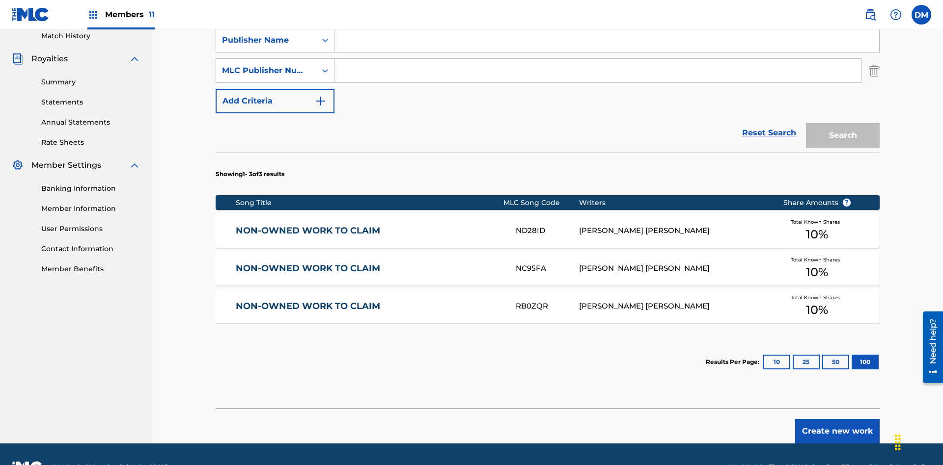
click at [266, 16] on div "Work Title" at bounding box center [266, 10] width 88 height 12
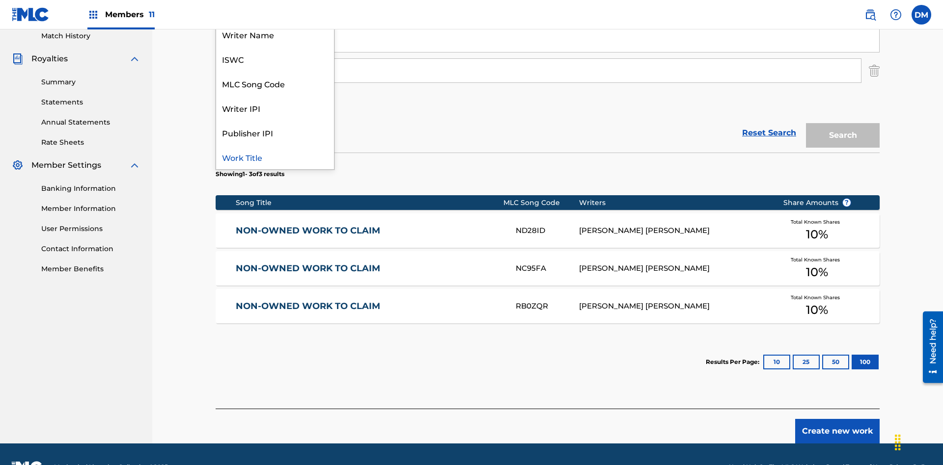
scroll to position [220, 0]
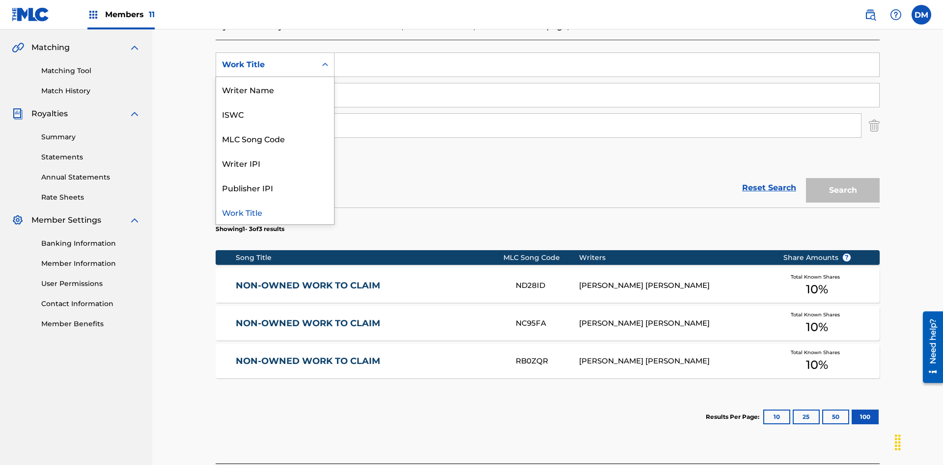
click at [275, 114] on div "ISWC" at bounding box center [275, 114] width 118 height 25
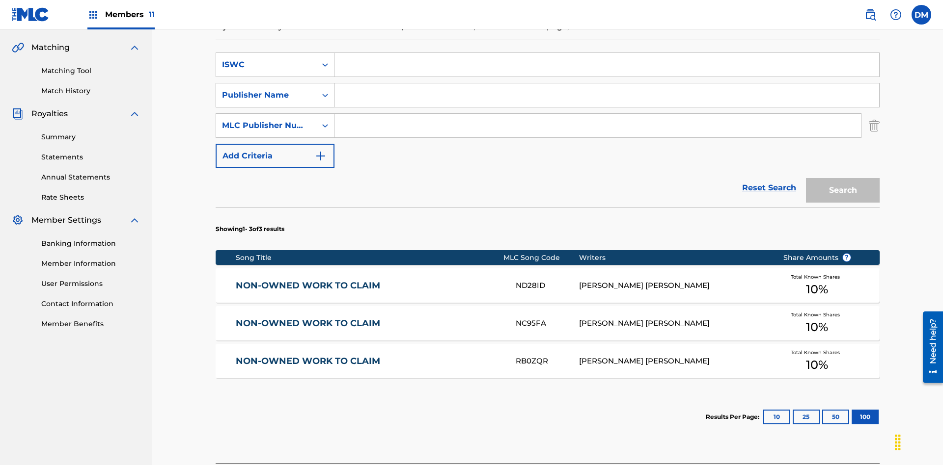
click at [266, 89] on div "Publisher Name" at bounding box center [266, 95] width 88 height 12
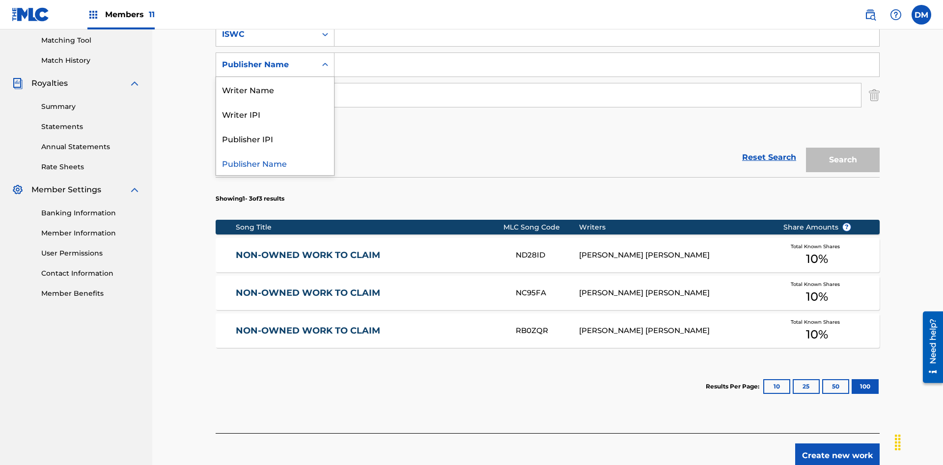
click at [275, 114] on div "Writer IPI" at bounding box center [275, 114] width 118 height 25
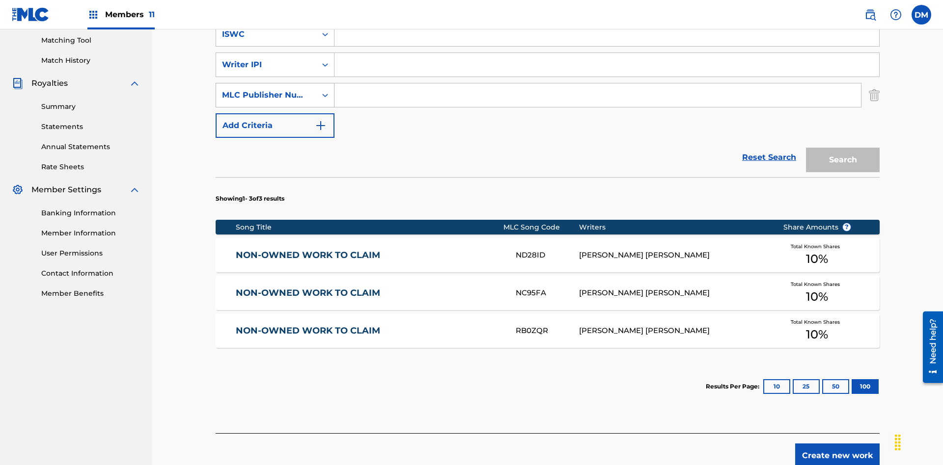
click at [266, 89] on div "MLC Publisher Number" at bounding box center [266, 95] width 88 height 12
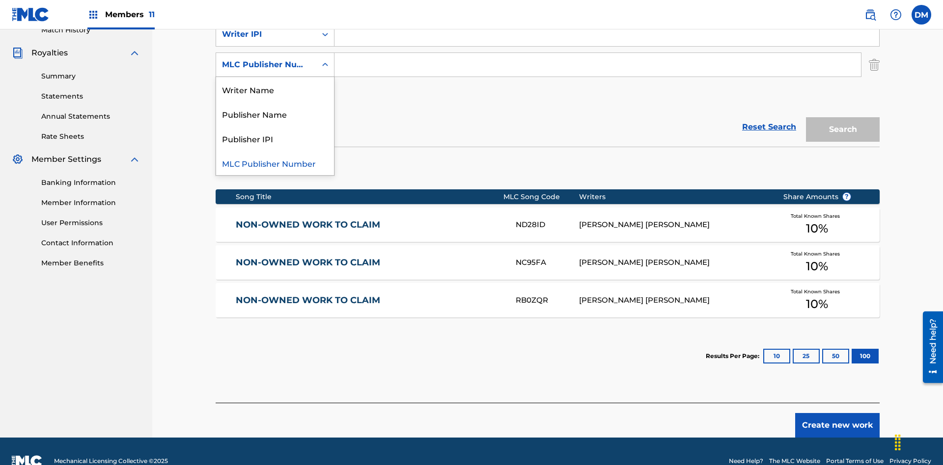
click at [275, 138] on div "Publisher IPI" at bounding box center [275, 138] width 118 height 25
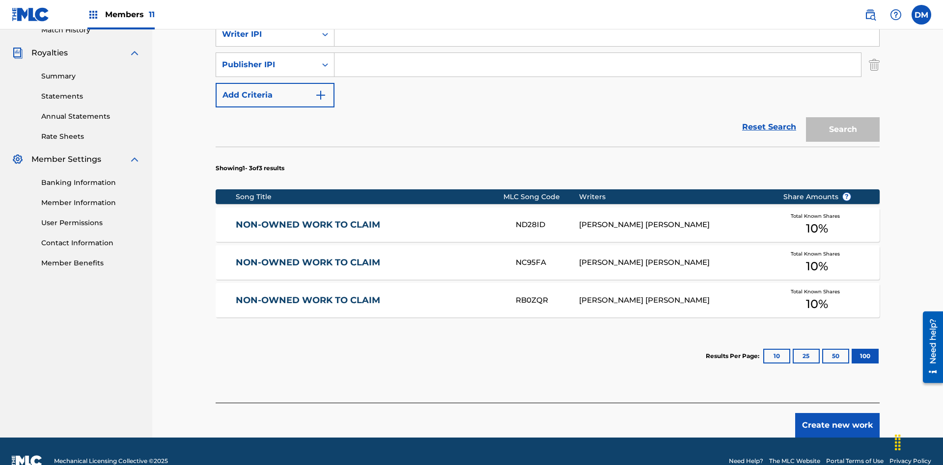
click at [606, 16] on input "Search Form" at bounding box center [606, 4] width 544 height 24
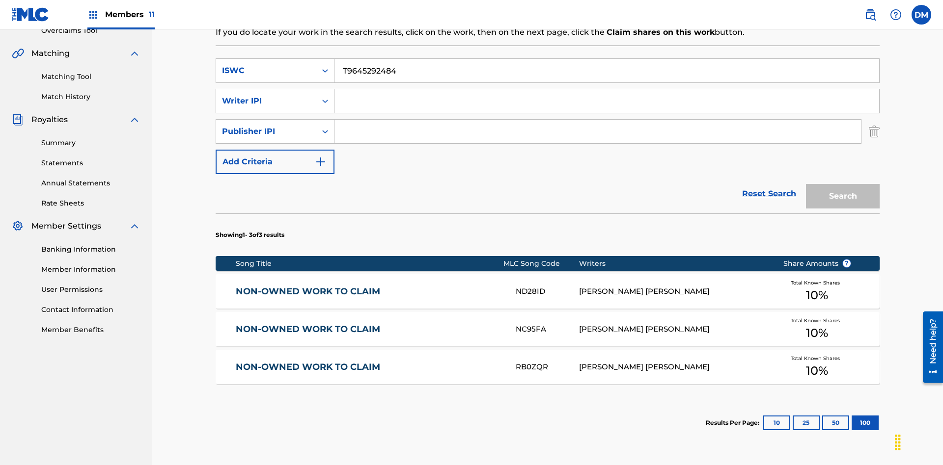
type input "T9645292484"
click at [606, 89] on input "Search Form" at bounding box center [606, 101] width 544 height 24
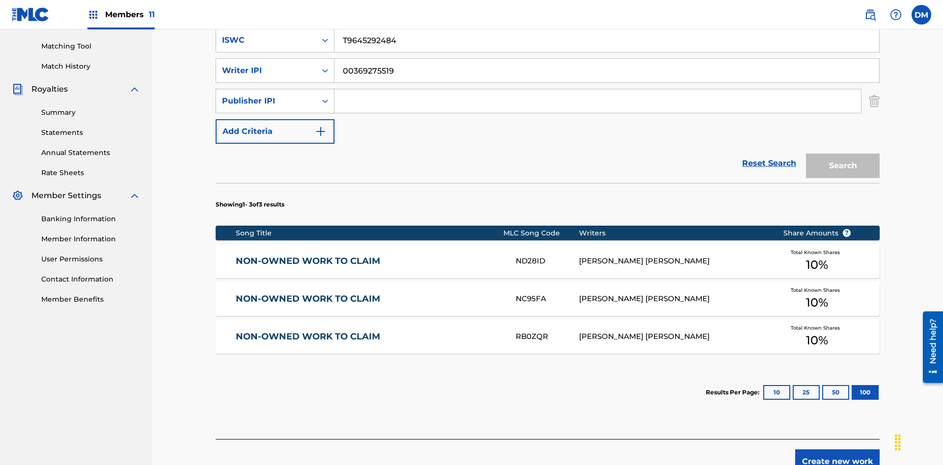
type input "00369275519"
click at [597, 89] on input "Search Form" at bounding box center [597, 101] width 526 height 24
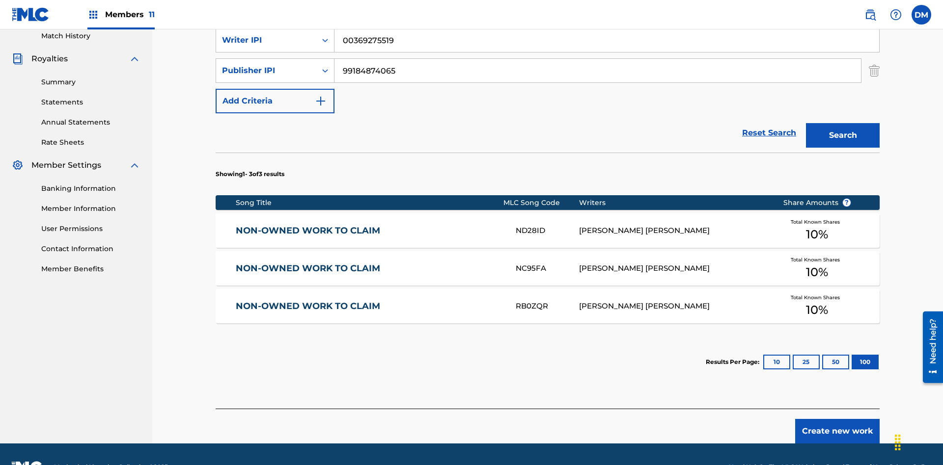
type input "99184874065"
click at [842, 123] on button "Search" at bounding box center [843, 135] width 74 height 25
